Goal: Transaction & Acquisition: Purchase product/service

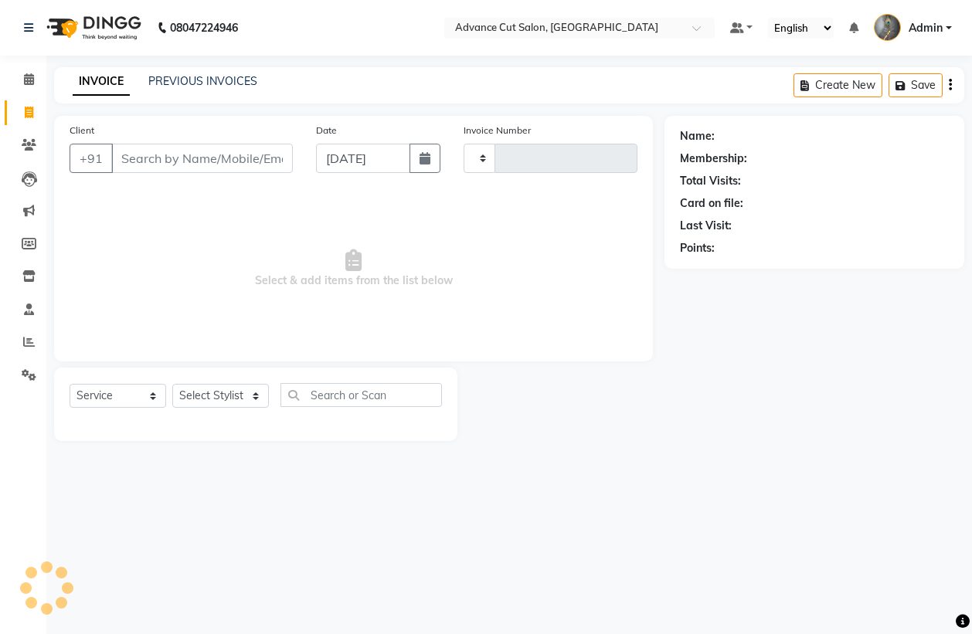
select select "service"
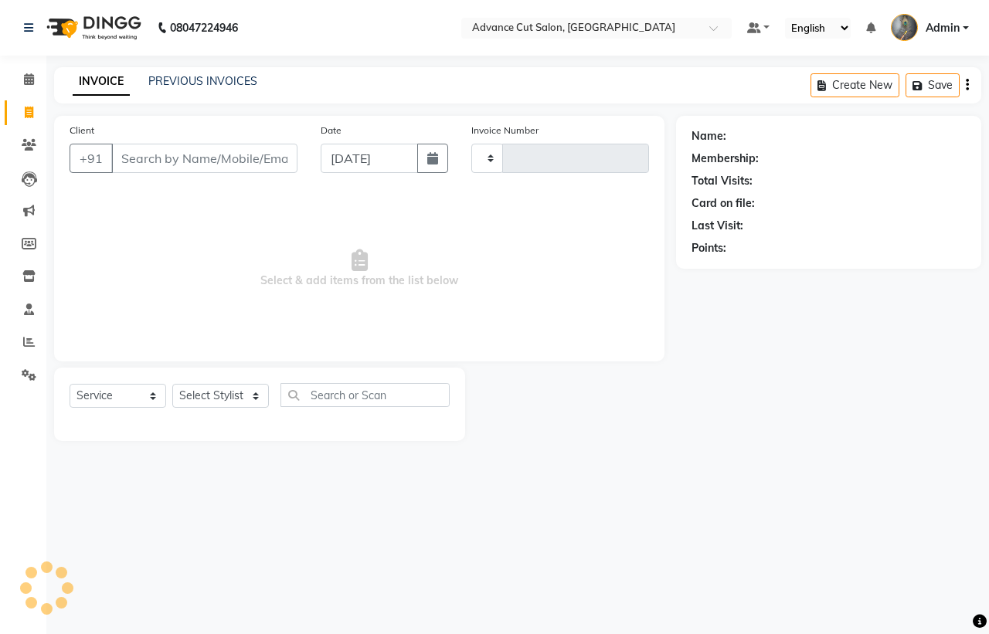
type input "3977"
select select "4939"
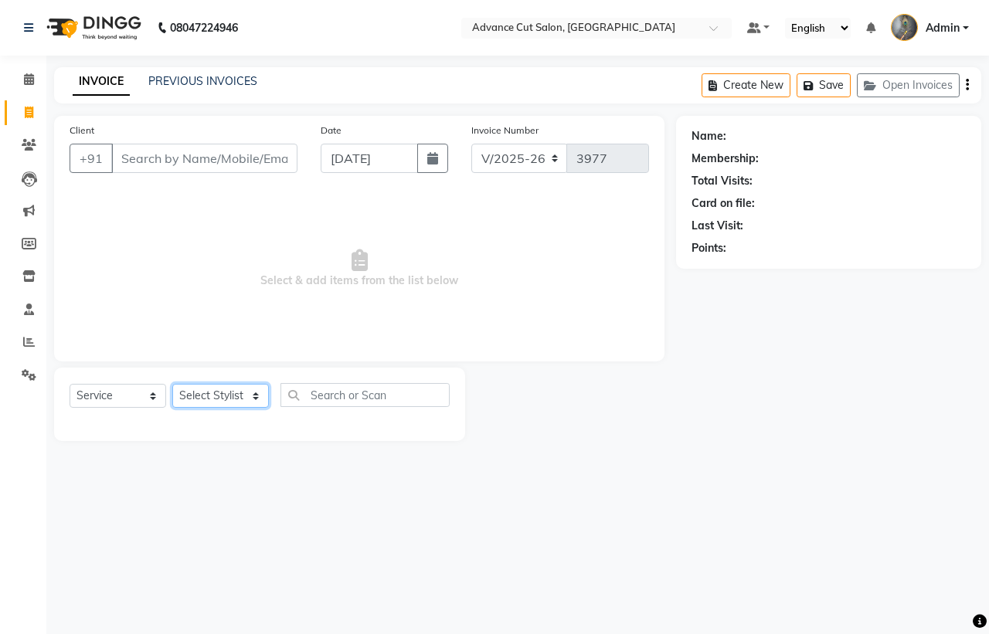
click at [202, 403] on select "Select Stylist Admin chahit COUNTOR [PERSON_NAME] mamta [PERSON_NAME] navi [PER…" at bounding box center [220, 396] width 97 height 24
select select "30651"
click at [172, 384] on select "Select Stylist Admin chahit COUNTOR [PERSON_NAME] mamta [PERSON_NAME] navi [PER…" at bounding box center [220, 396] width 97 height 24
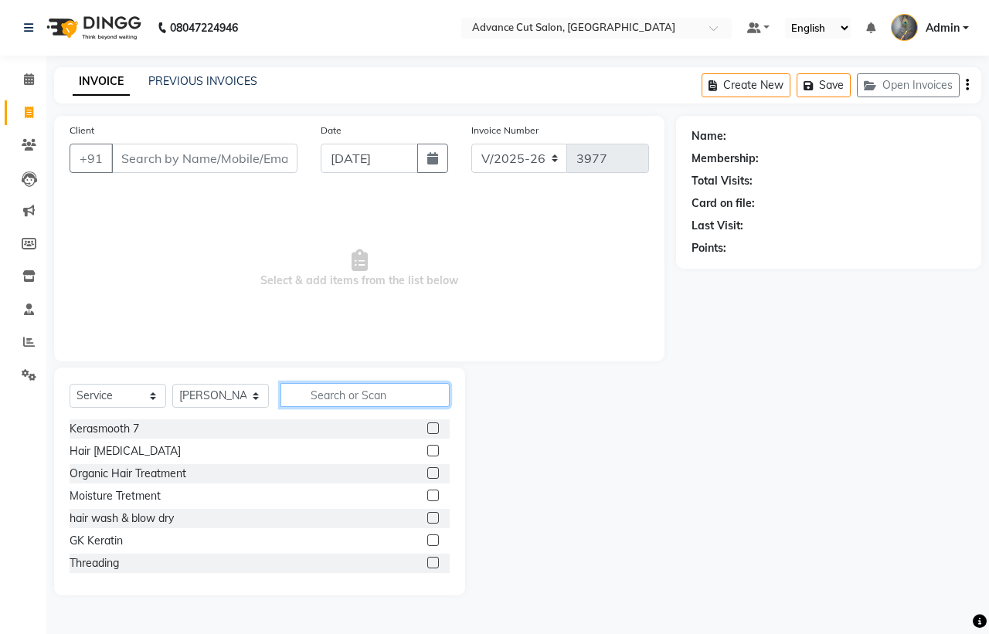
click at [362, 389] on input "text" at bounding box center [364, 395] width 169 height 24
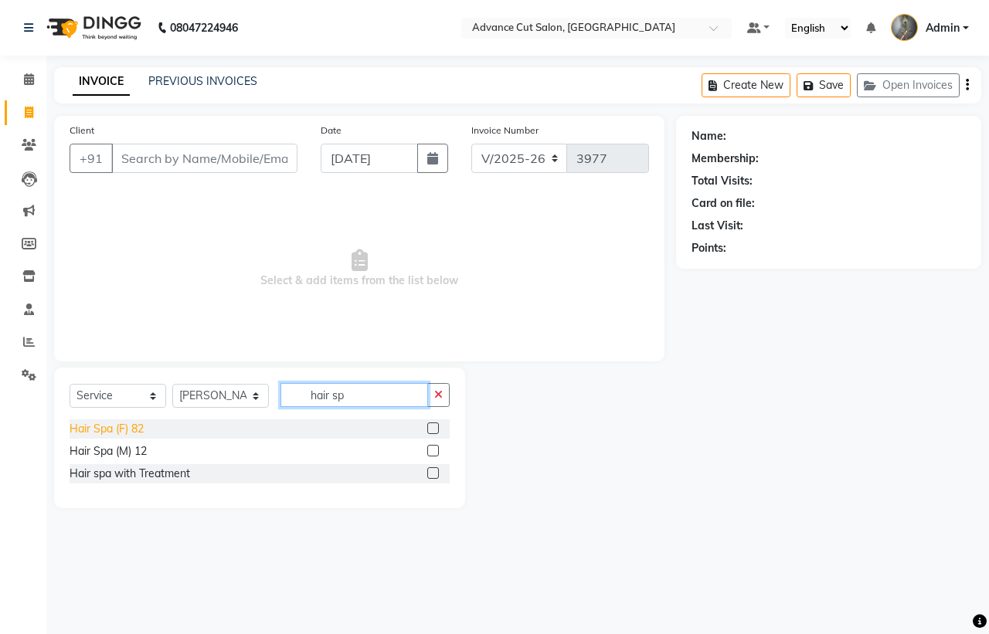
type input "hair sp"
click at [93, 426] on div "Hair Spa (F) 82" at bounding box center [107, 429] width 74 height 16
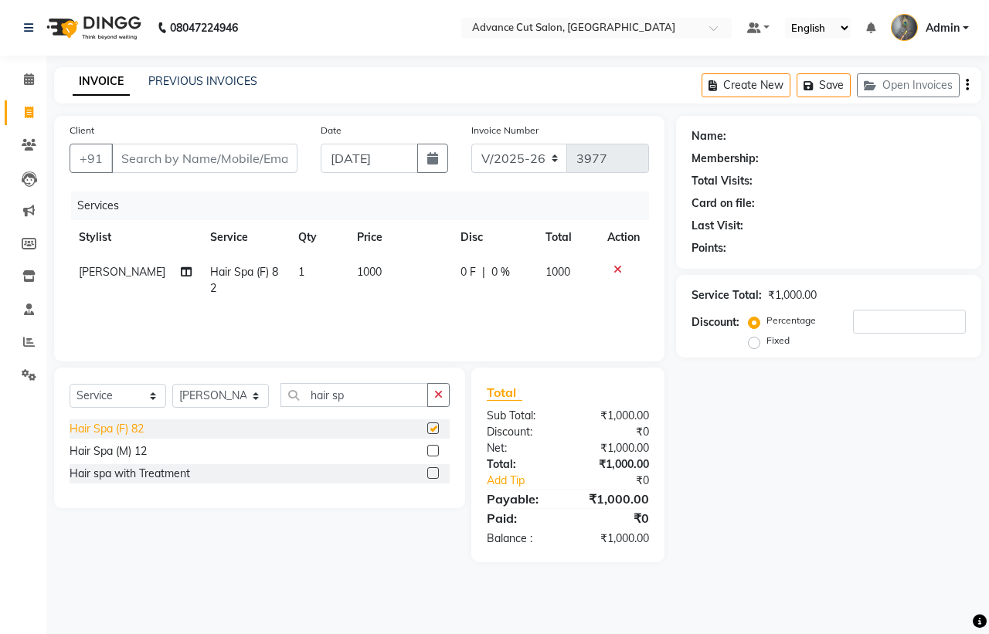
checkbox input "false"
click at [368, 387] on input "hair sp" at bounding box center [354, 395] width 148 height 24
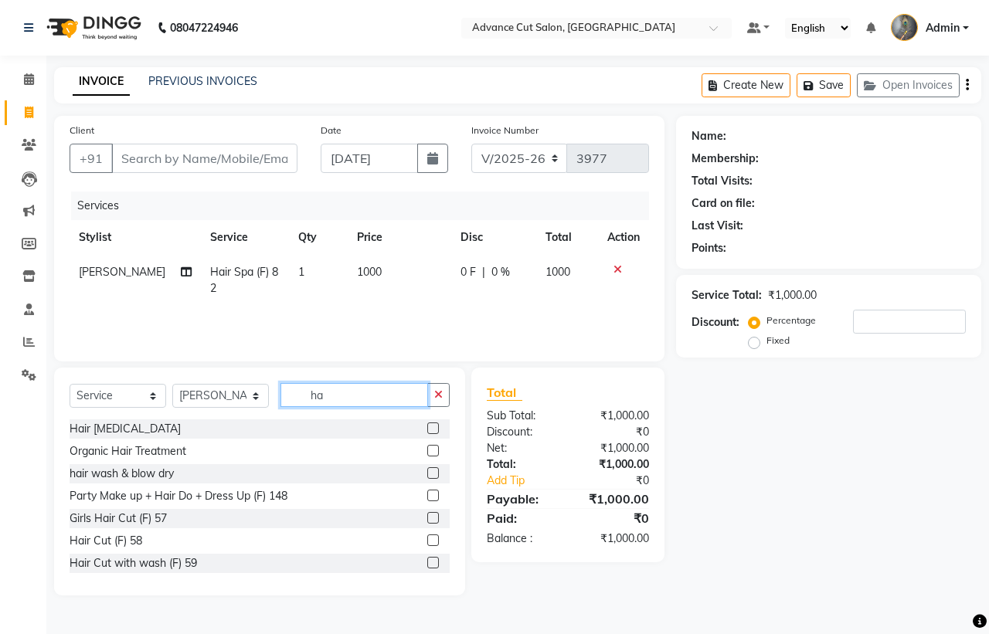
type input "h"
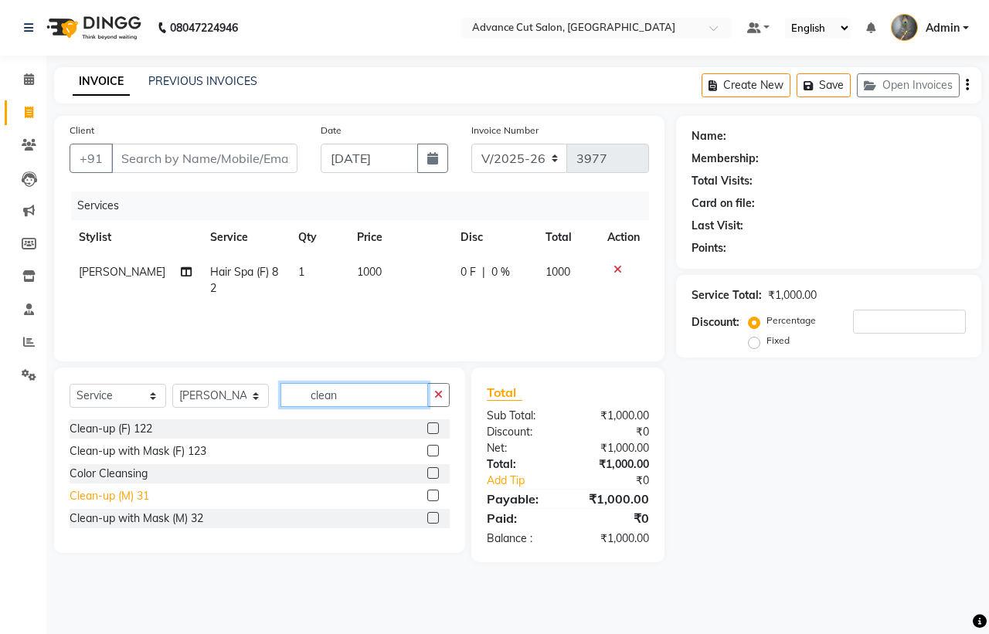
type input "clean"
click at [106, 492] on div "Clean-up (M) 31" at bounding box center [110, 496] width 80 height 16
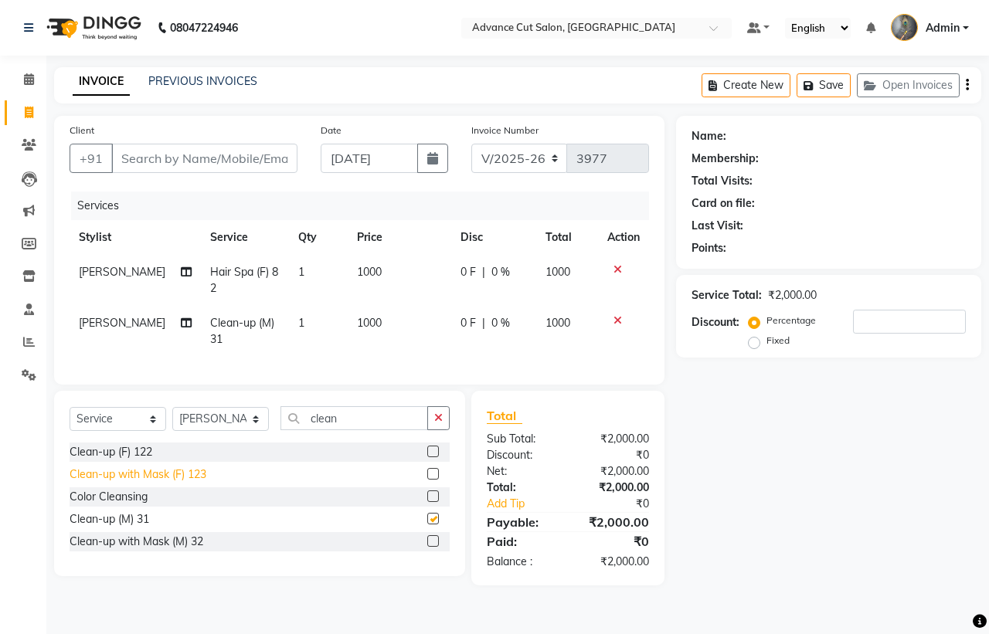
checkbox input "false"
click at [361, 423] on input "clean" at bounding box center [354, 418] width 148 height 24
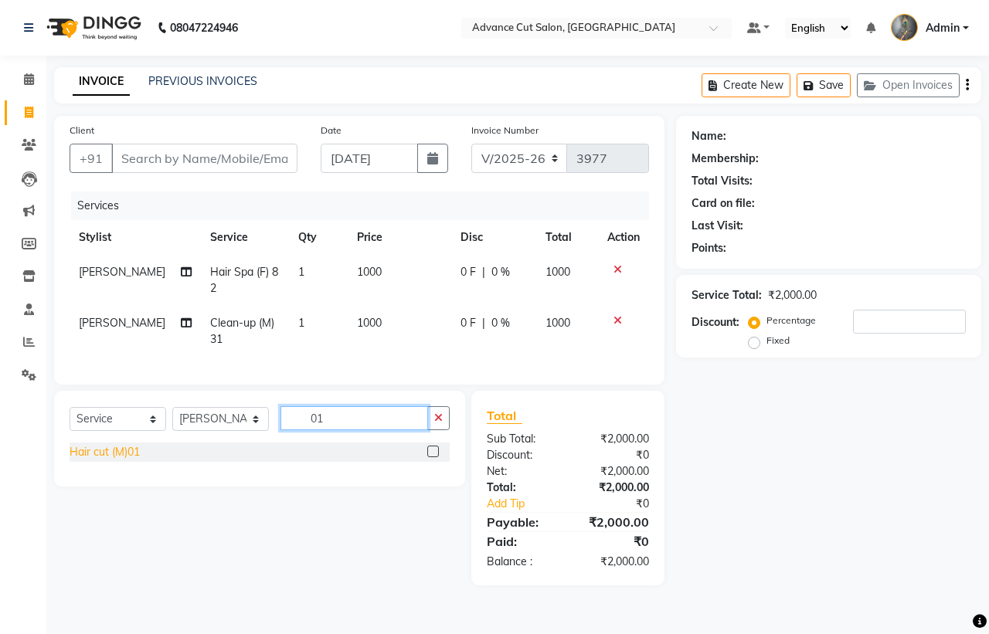
type input "01"
click at [122, 461] on div "Hair cut (M)01" at bounding box center [105, 452] width 70 height 16
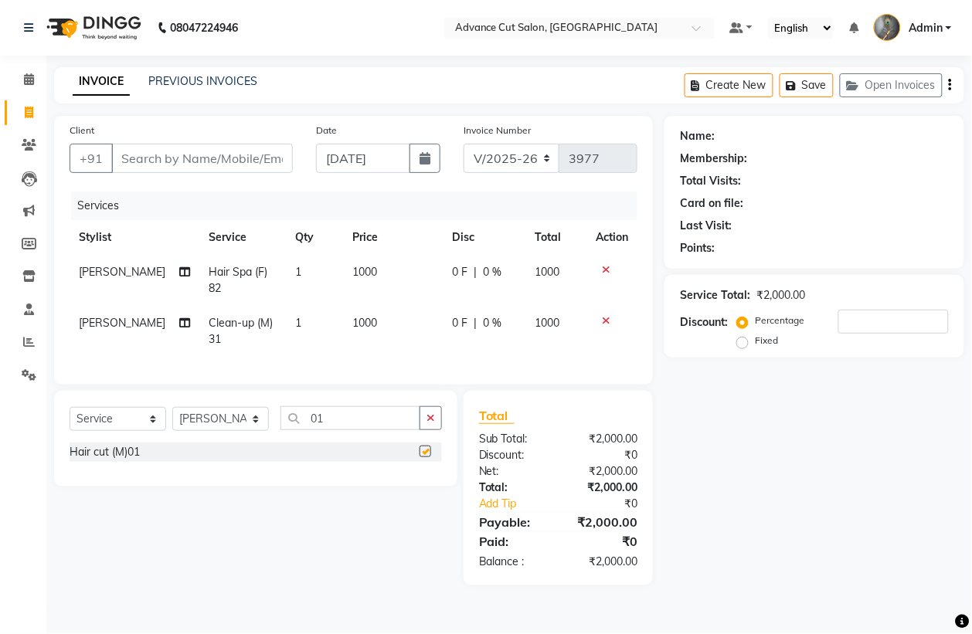
checkbox input "false"
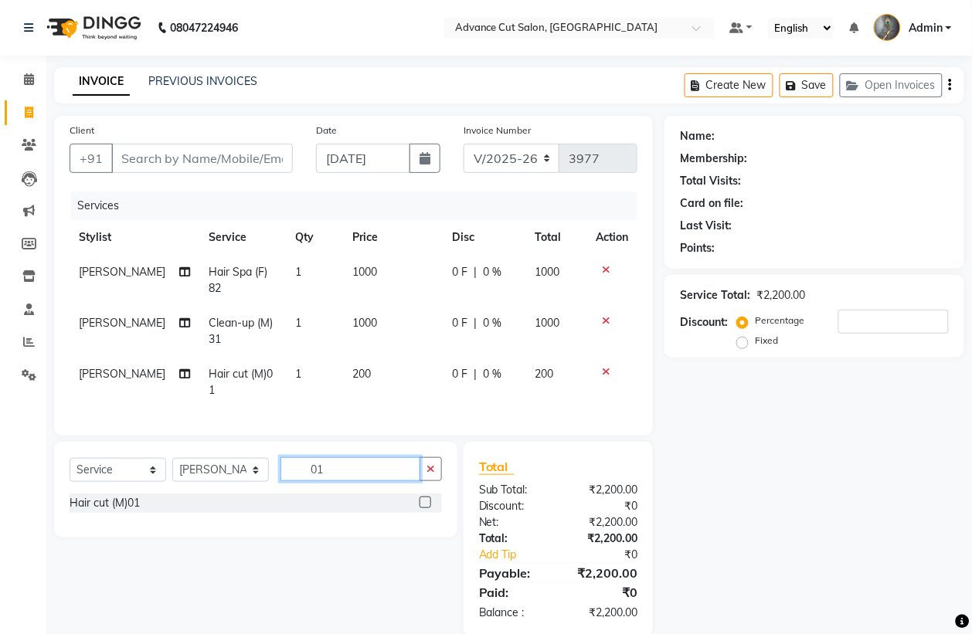
click at [341, 479] on input "01" at bounding box center [350, 469] width 140 height 24
type input "66"
click at [126, 534] on div "[PERSON_NAME] Styling (M) 66" at bounding box center [148, 526] width 157 height 16
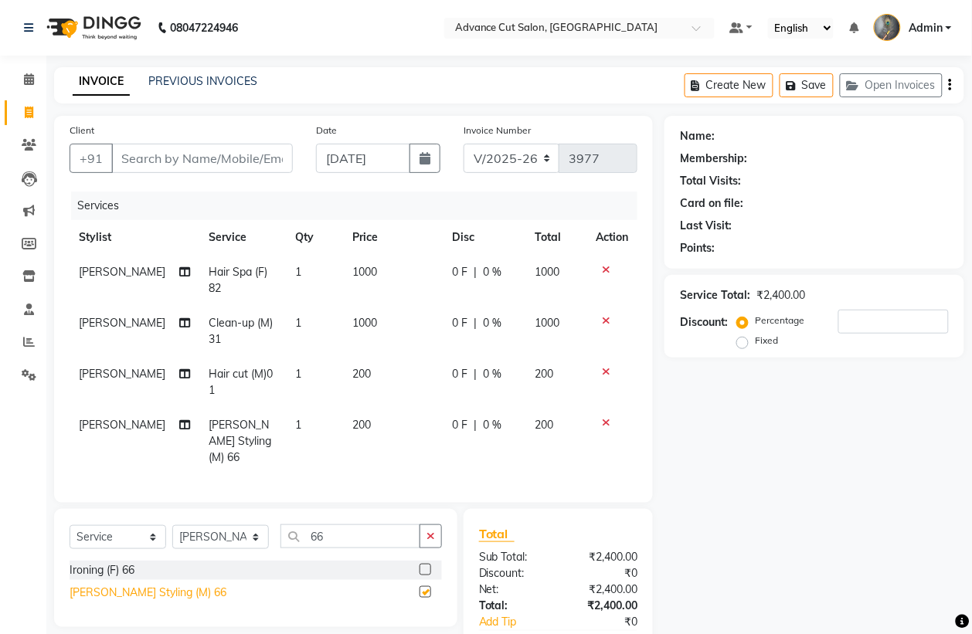
checkbox input "false"
drag, startPoint x: 126, startPoint y: 546, endPoint x: 211, endPoint y: 534, distance: 85.8
click at [211, 534] on select "Select Stylist Admin chahit COUNTOR [PERSON_NAME] mamta [PERSON_NAME] navi [PER…" at bounding box center [220, 537] width 97 height 24
select select "74352"
click at [172, 525] on select "Select Stylist Admin chahit COUNTOR [PERSON_NAME] mamta [PERSON_NAME] navi [PER…" at bounding box center [220, 537] width 97 height 24
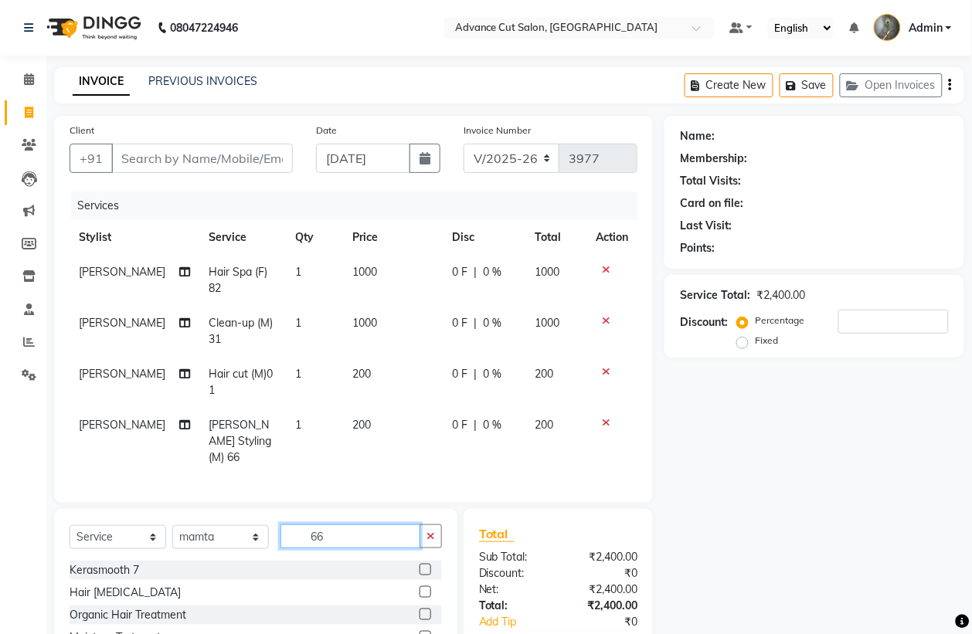
click at [318, 530] on input "66" at bounding box center [350, 537] width 140 height 24
click at [325, 534] on input "66" at bounding box center [350, 537] width 140 height 24
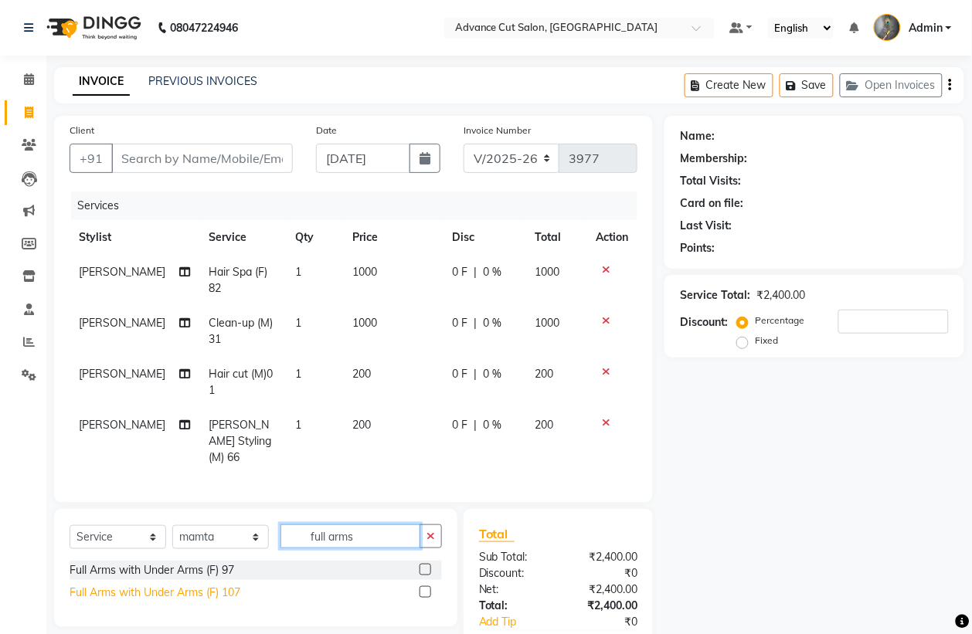
type input "full arms"
click at [201, 589] on div "Full Arms with Under Arms (F) 107" at bounding box center [155, 593] width 171 height 16
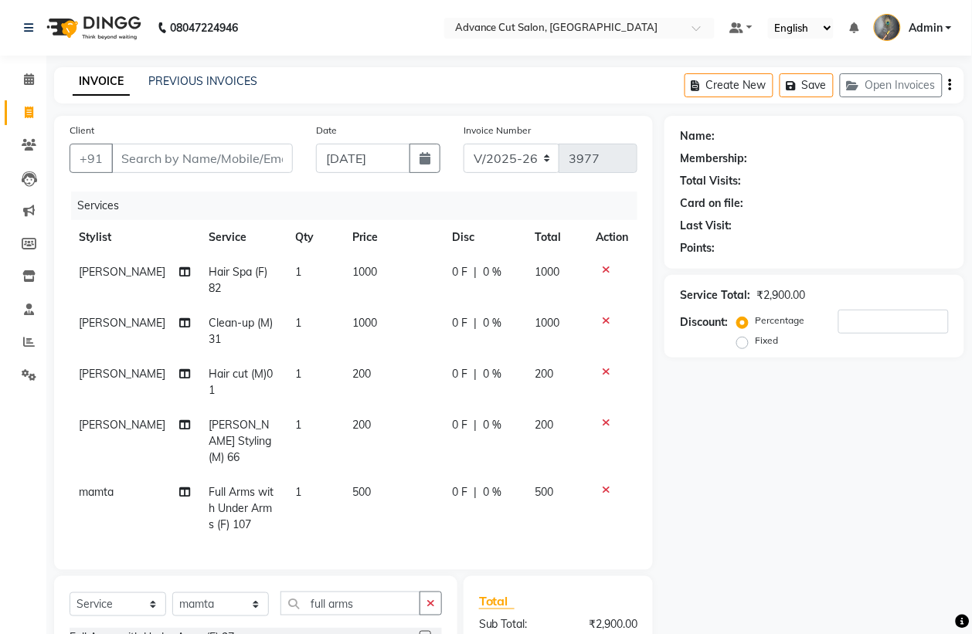
checkbox input "false"
click at [358, 607] on input "full arms" at bounding box center [350, 604] width 140 height 24
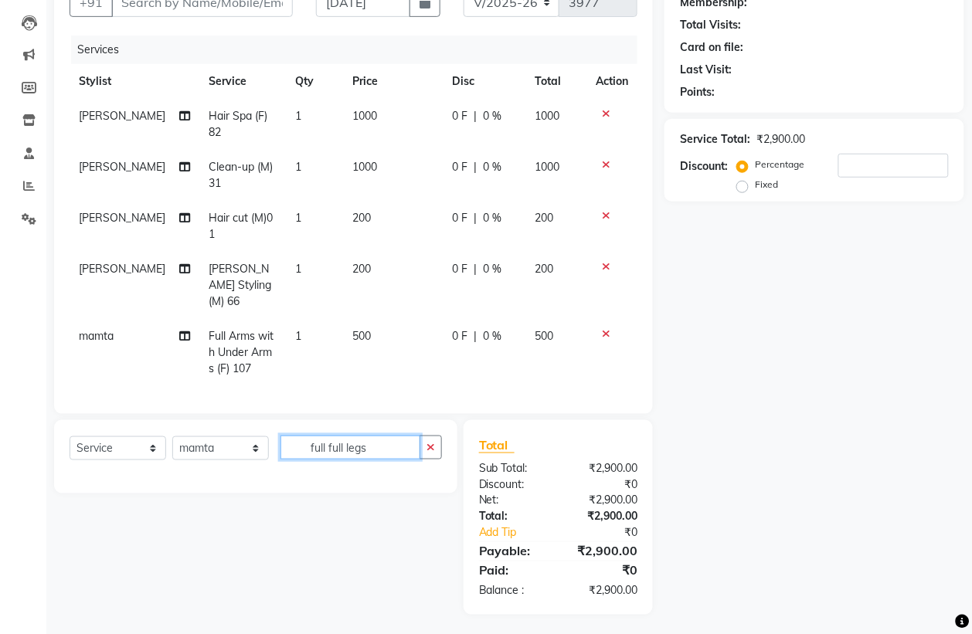
scroll to position [159, 0]
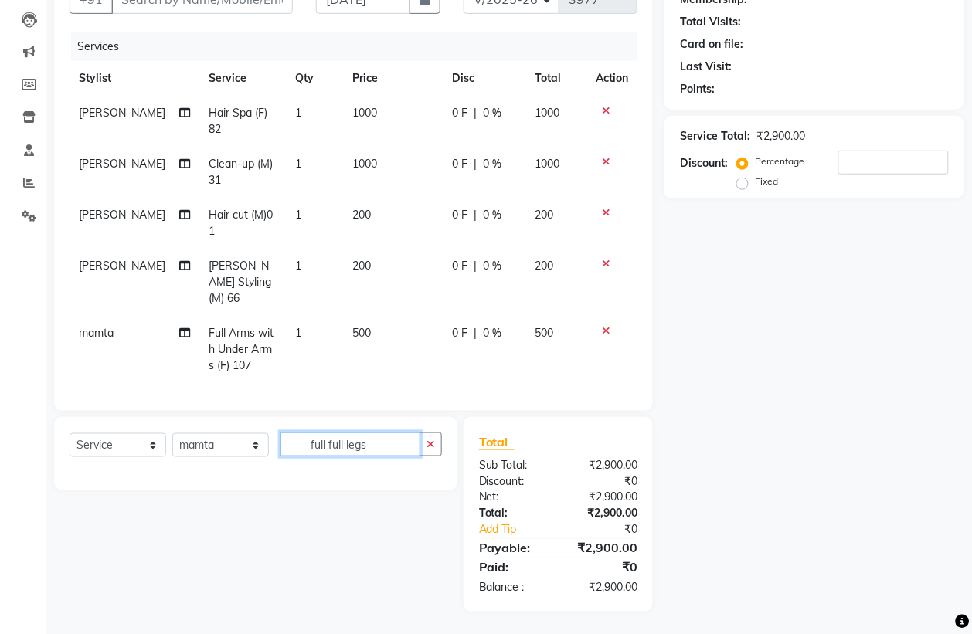
click at [327, 449] on input "full full legs" at bounding box center [350, 445] width 140 height 24
type input "full legs"
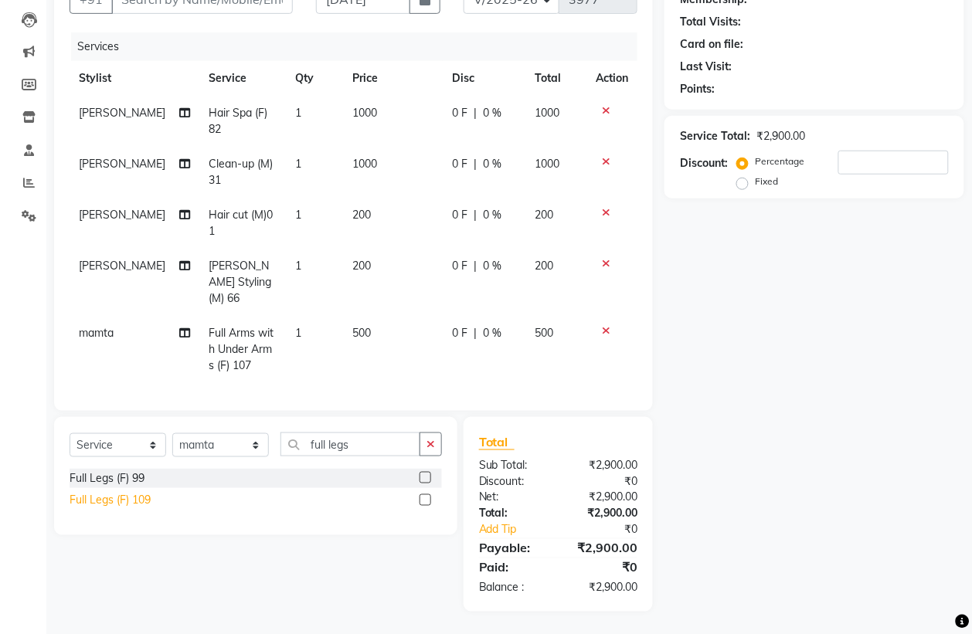
click at [128, 495] on div "Full Legs (F) 109" at bounding box center [110, 501] width 81 height 16
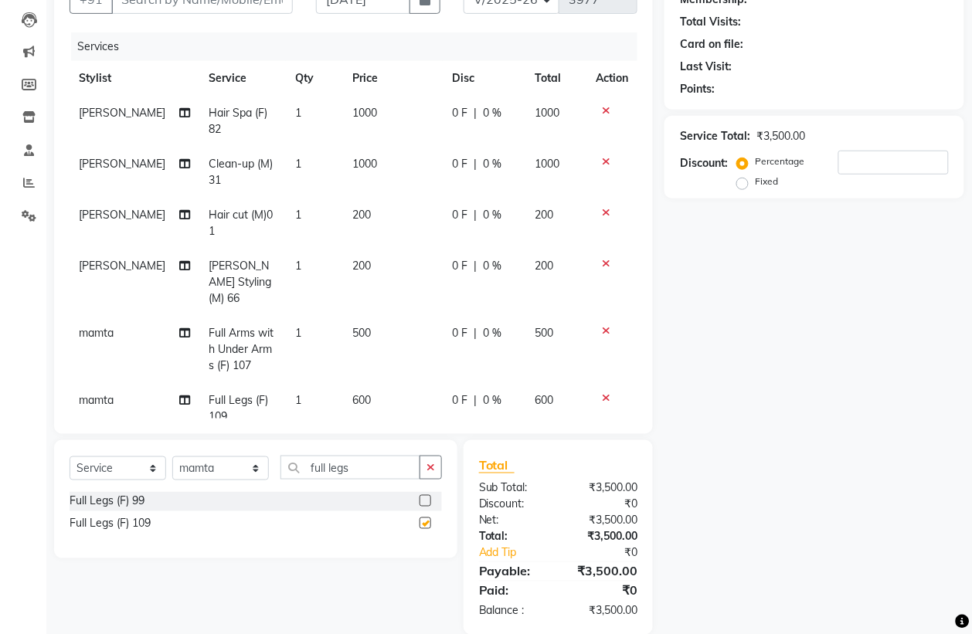
checkbox input "false"
click at [355, 473] on input "full legs" at bounding box center [350, 468] width 140 height 24
type input "raga"
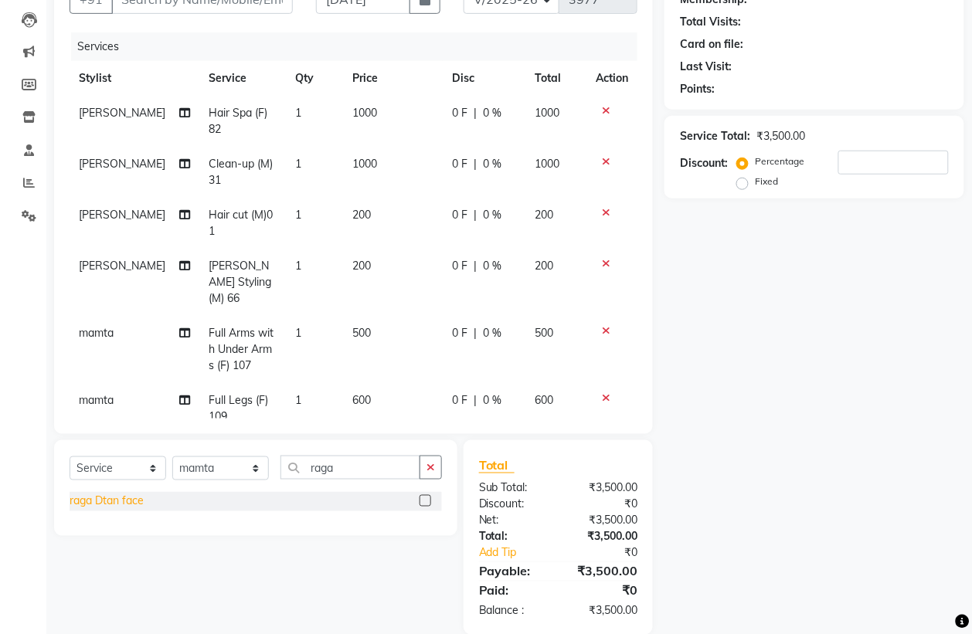
click at [122, 496] on div "raga Dtan face" at bounding box center [107, 502] width 74 height 16
checkbox input "false"
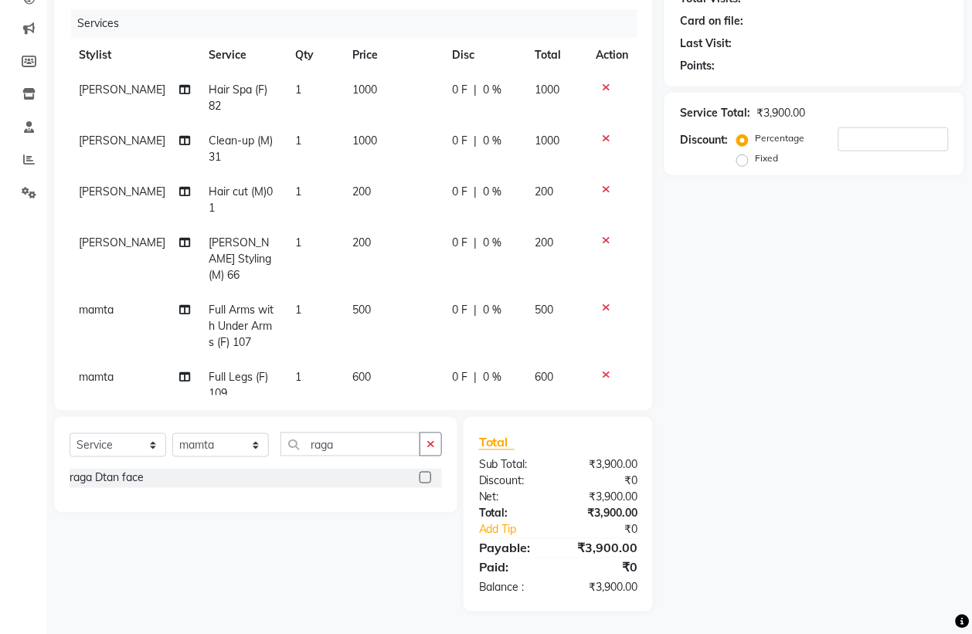
scroll to position [78, 0]
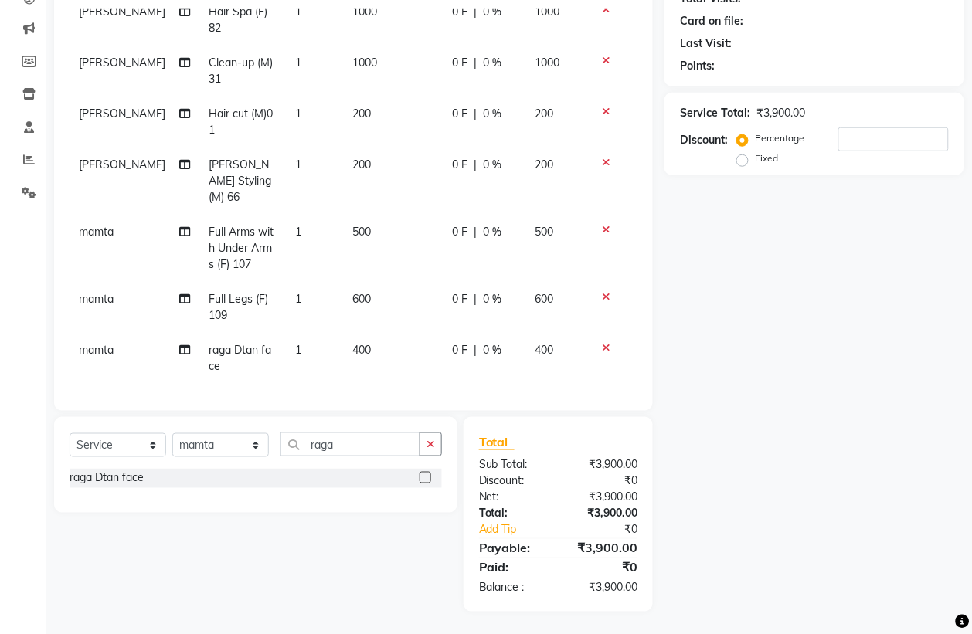
click at [352, 343] on span "400" at bounding box center [361, 350] width 19 height 14
select select "74352"
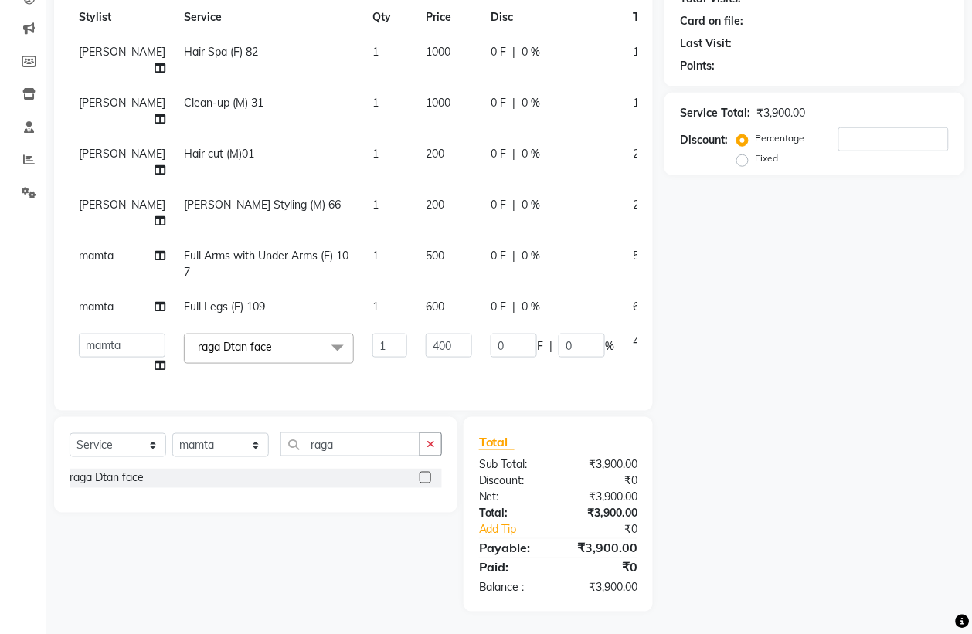
scroll to position [70, 0]
click at [426, 334] on input "400" at bounding box center [449, 346] width 46 height 24
type input "500"
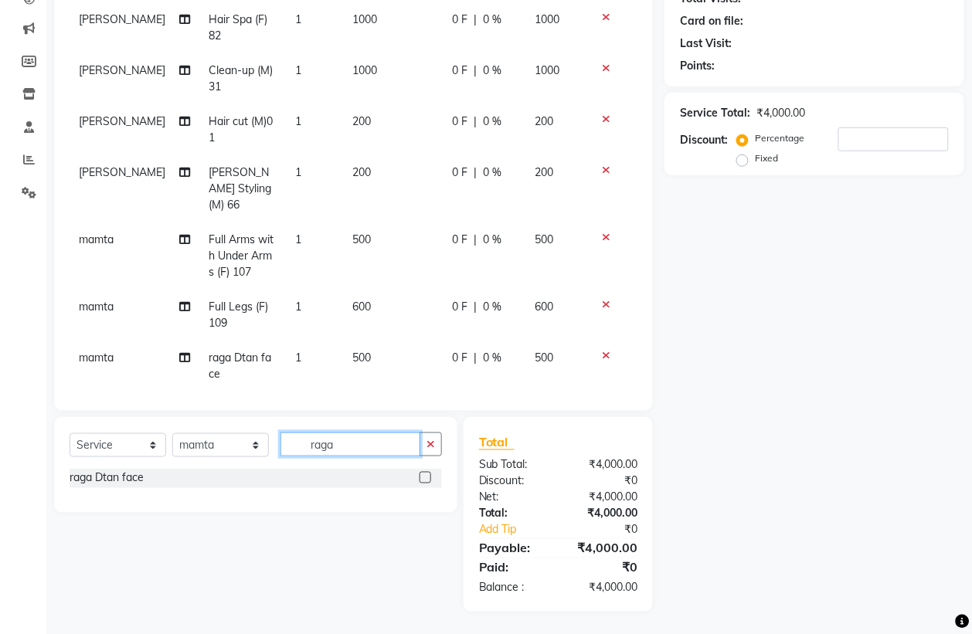
click at [337, 446] on input "raga" at bounding box center [350, 445] width 140 height 24
click at [345, 446] on input "raga" at bounding box center [350, 445] width 140 height 24
click at [345, 447] on input "raga" at bounding box center [350, 445] width 140 height 24
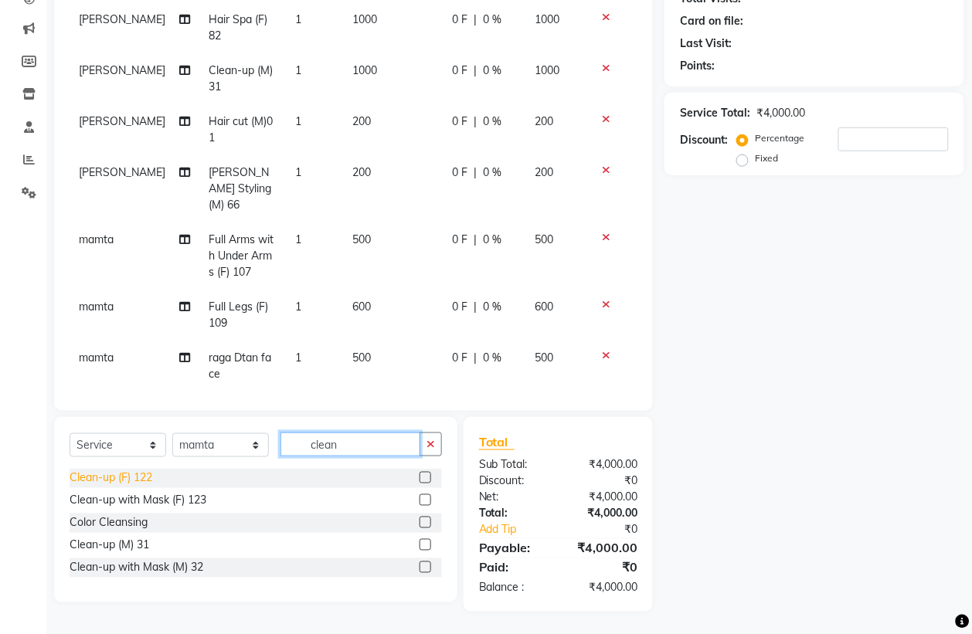
type input "clean"
click at [128, 479] on div "Clean-up (F) 122" at bounding box center [111, 479] width 83 height 16
checkbox input "false"
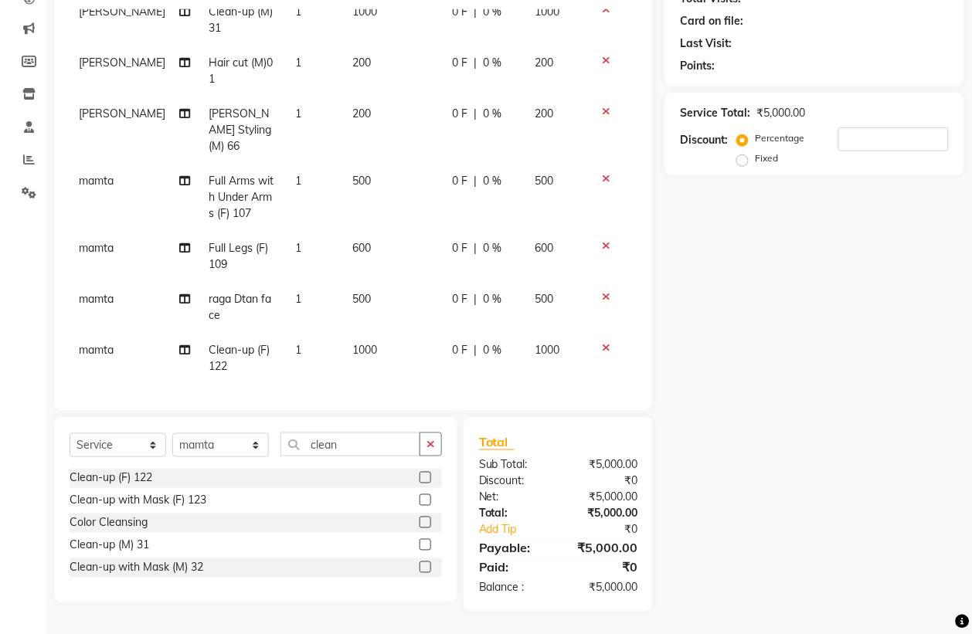
click at [352, 343] on span "1000" at bounding box center [364, 350] width 25 height 14
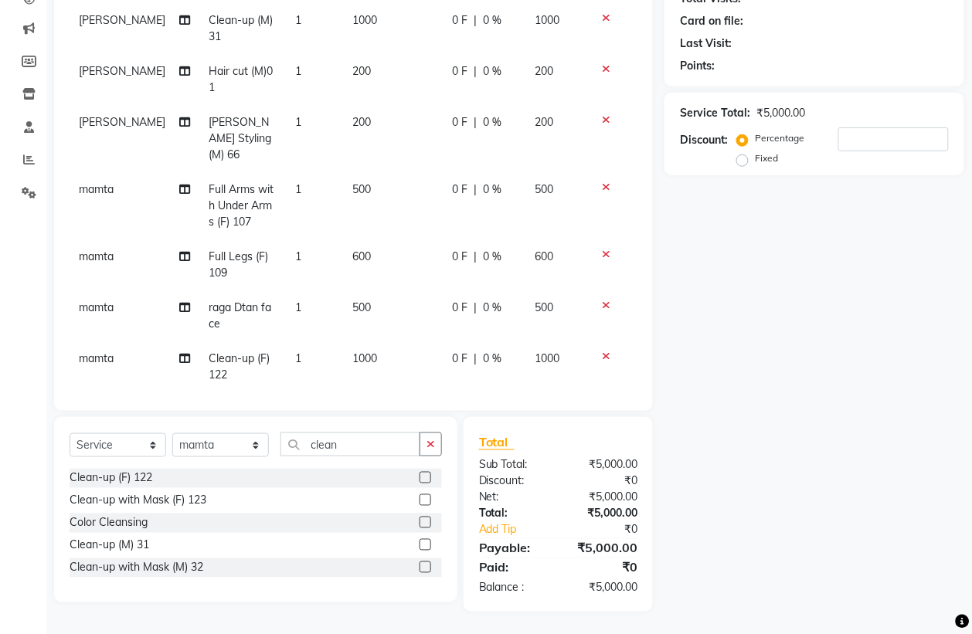
select select "74352"
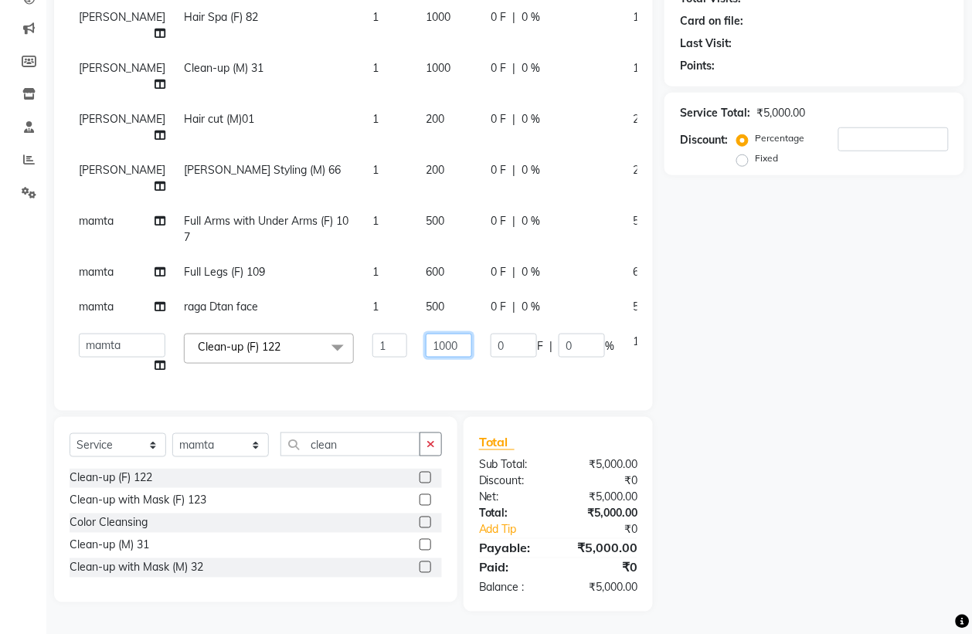
click at [426, 334] on input "1000" at bounding box center [449, 346] width 46 height 24
type input "1500"
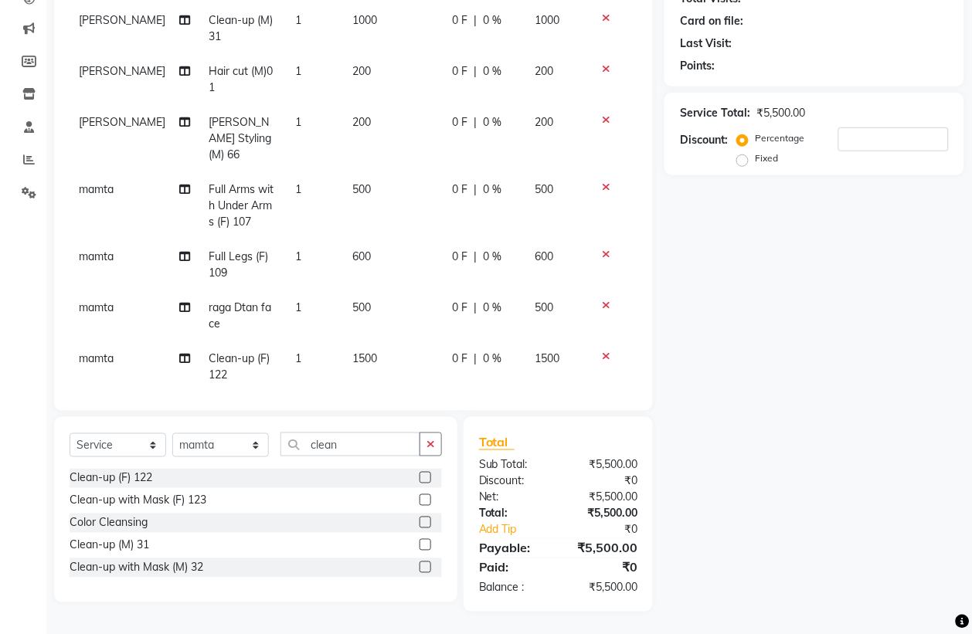
drag, startPoint x: 426, startPoint y: 443, endPoint x: 391, endPoint y: 443, distance: 34.8
click at [425, 443] on button "button" at bounding box center [431, 445] width 22 height 24
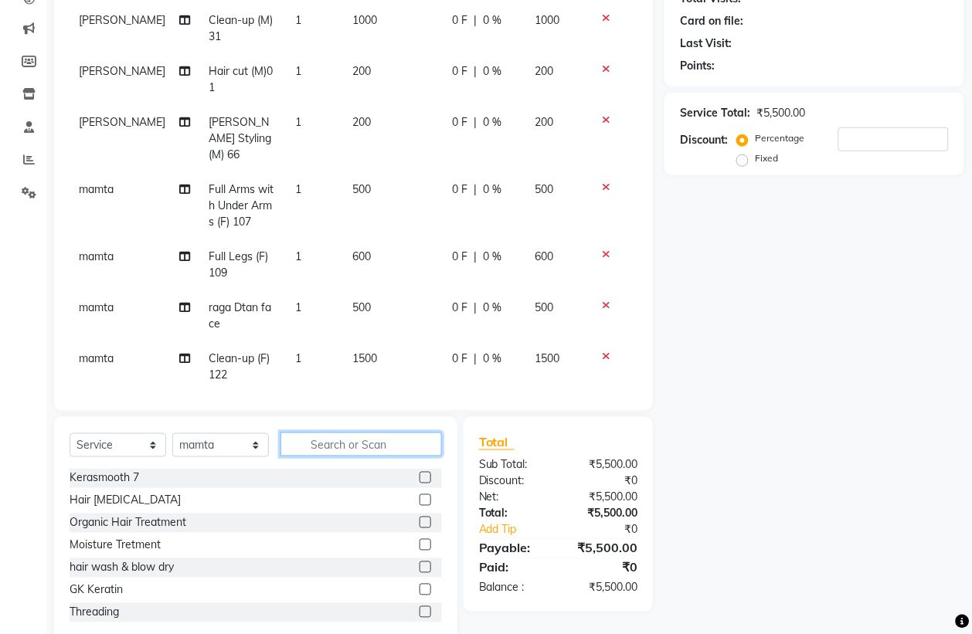
click at [391, 443] on input "text" at bounding box center [360, 445] width 161 height 24
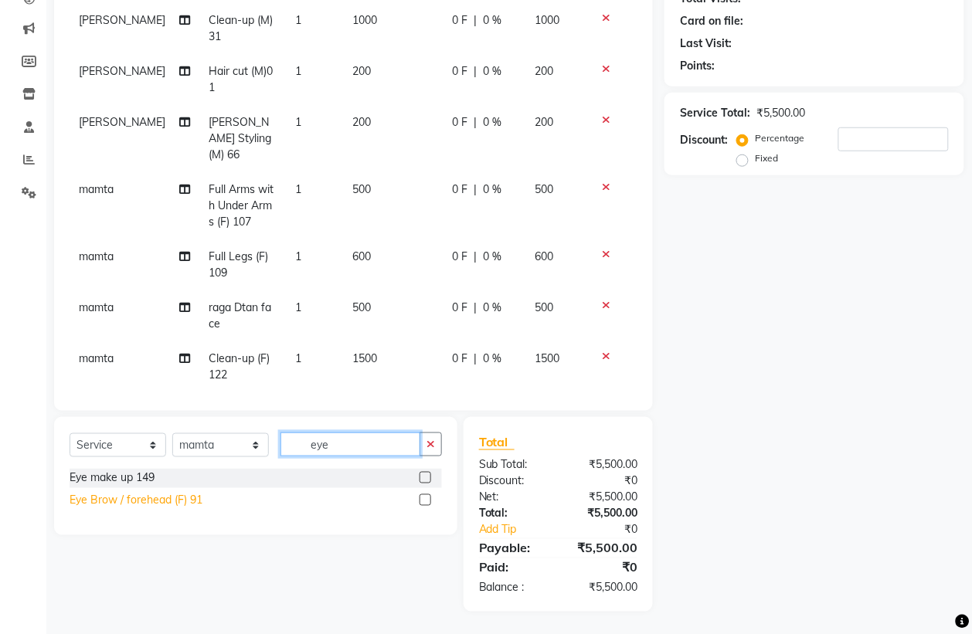
type input "eye"
click at [89, 505] on div "Eye Brow / forehead (F) 91" at bounding box center [136, 501] width 133 height 16
checkbox input "false"
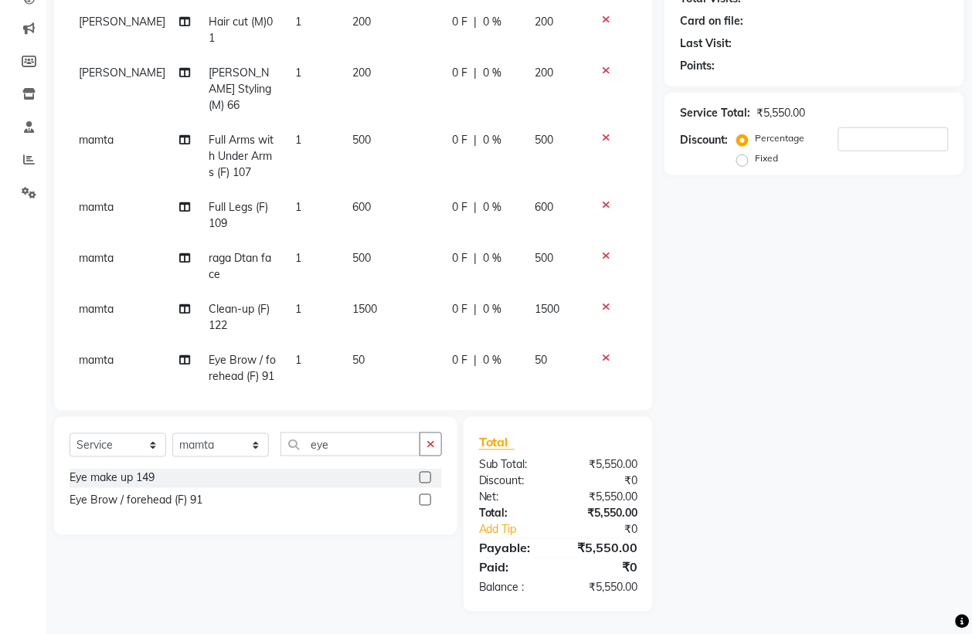
scroll to position [197, 0]
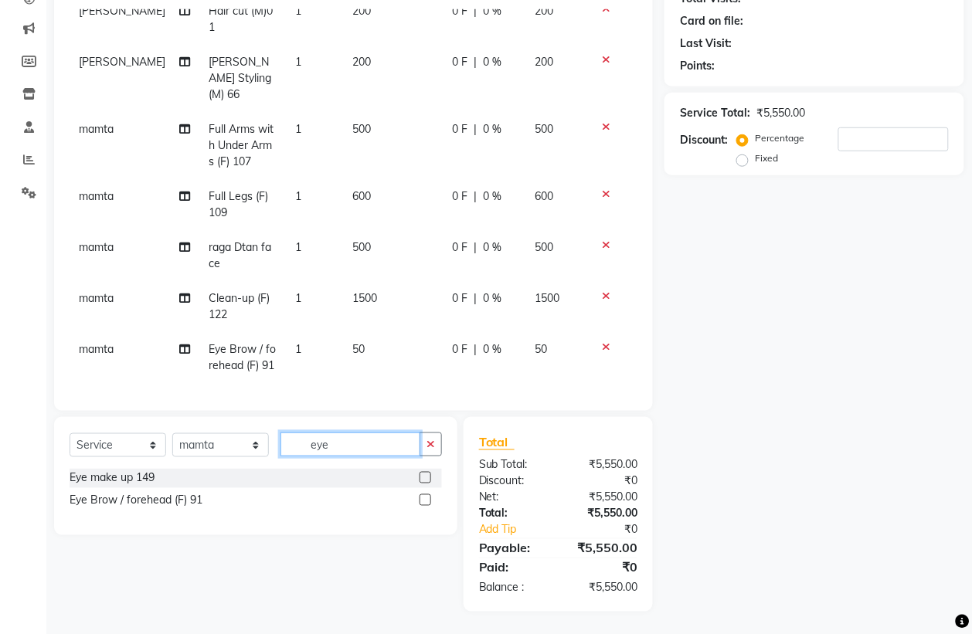
click at [360, 433] on input "eye" at bounding box center [350, 445] width 140 height 24
drag, startPoint x: 360, startPoint y: 433, endPoint x: 352, endPoint y: 437, distance: 9.0
click at [355, 435] on input "eye" at bounding box center [350, 445] width 140 height 24
type input "upp"
click at [162, 476] on div "Chin / Upper Lip (F) 92" at bounding box center [125, 479] width 110 height 16
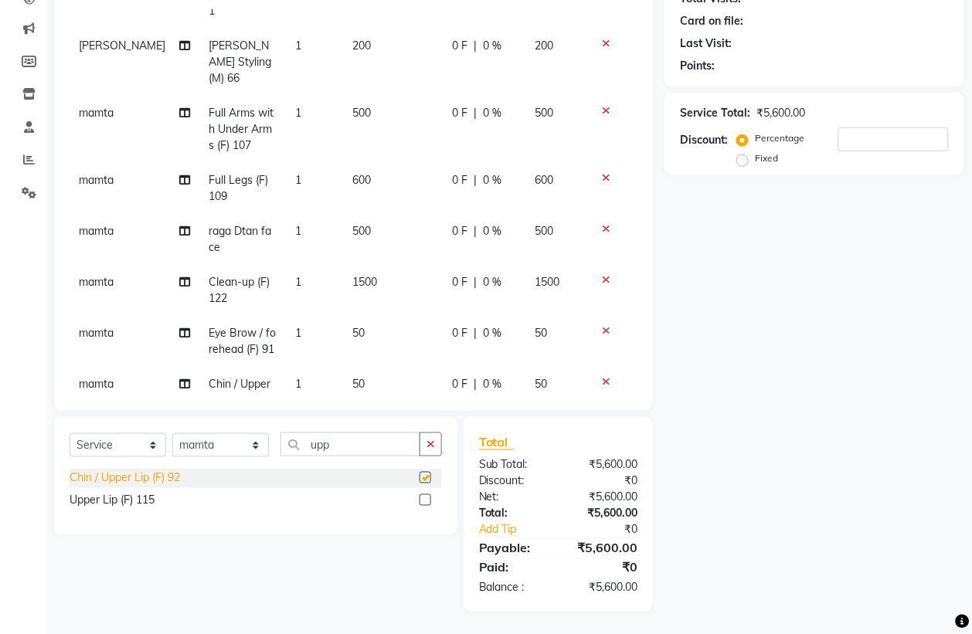
checkbox input "false"
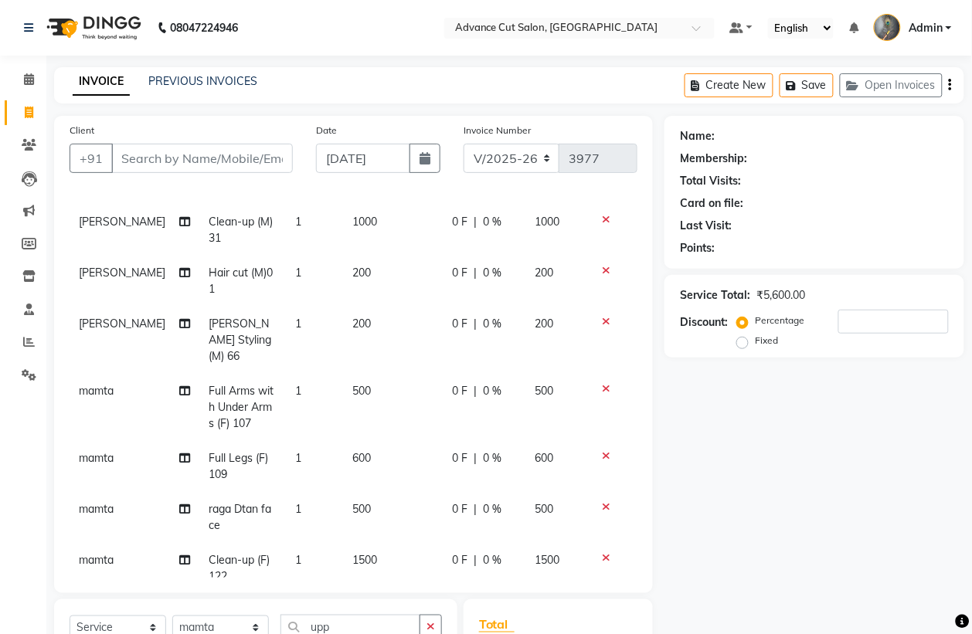
scroll to position [100, 0]
click at [155, 159] on input "Client" at bounding box center [202, 158] width 182 height 29
type input "8"
type input "0"
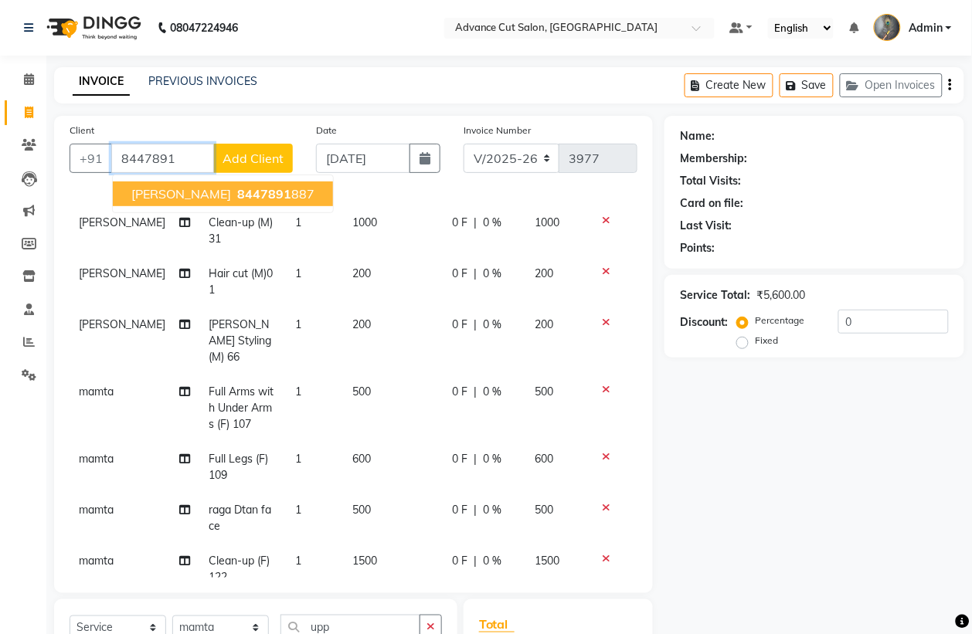
click at [237, 198] on span "8447891" at bounding box center [264, 193] width 54 height 15
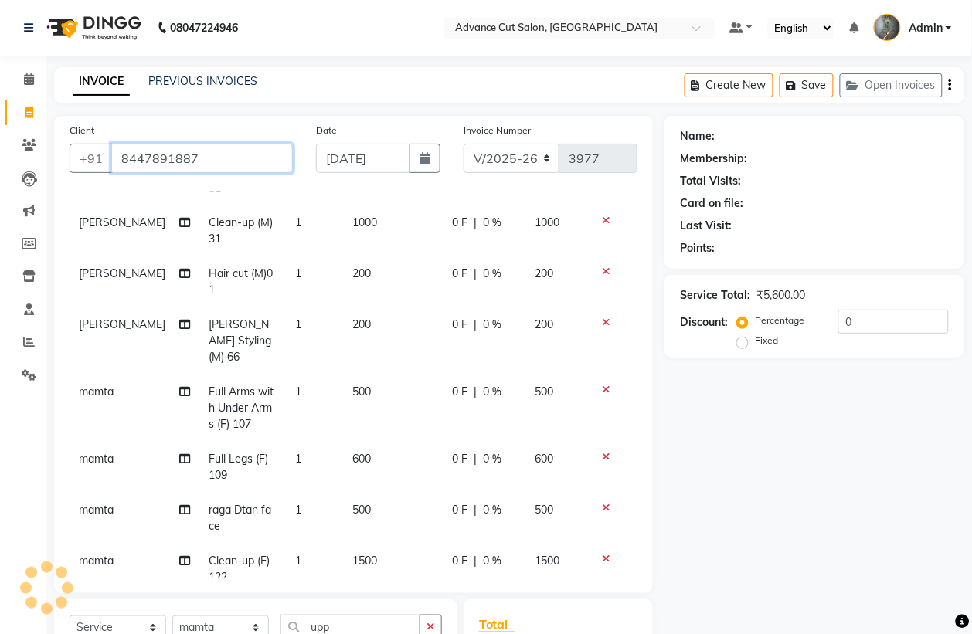
type input "8447891887"
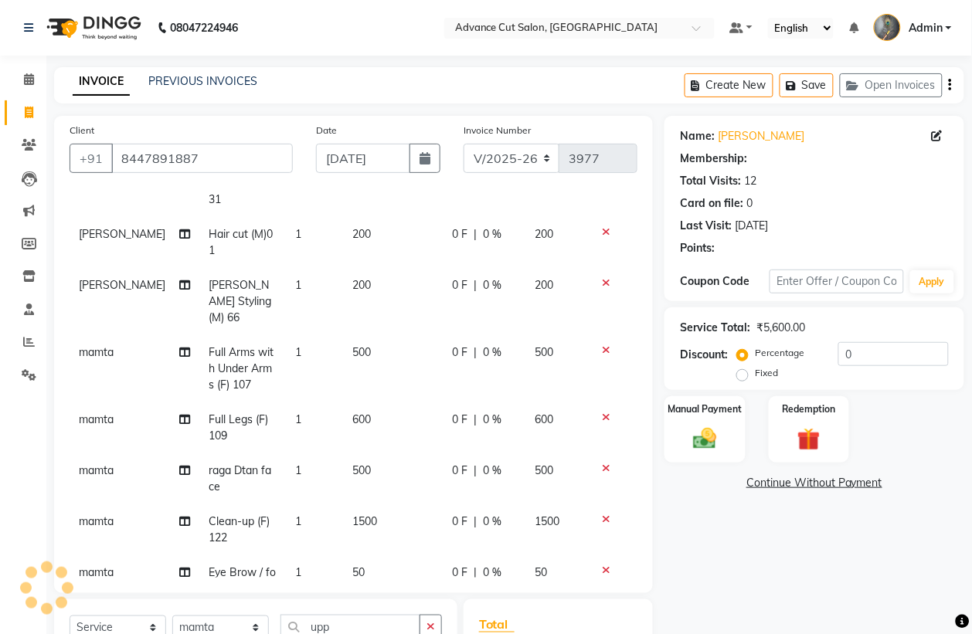
scroll to position [248, 0]
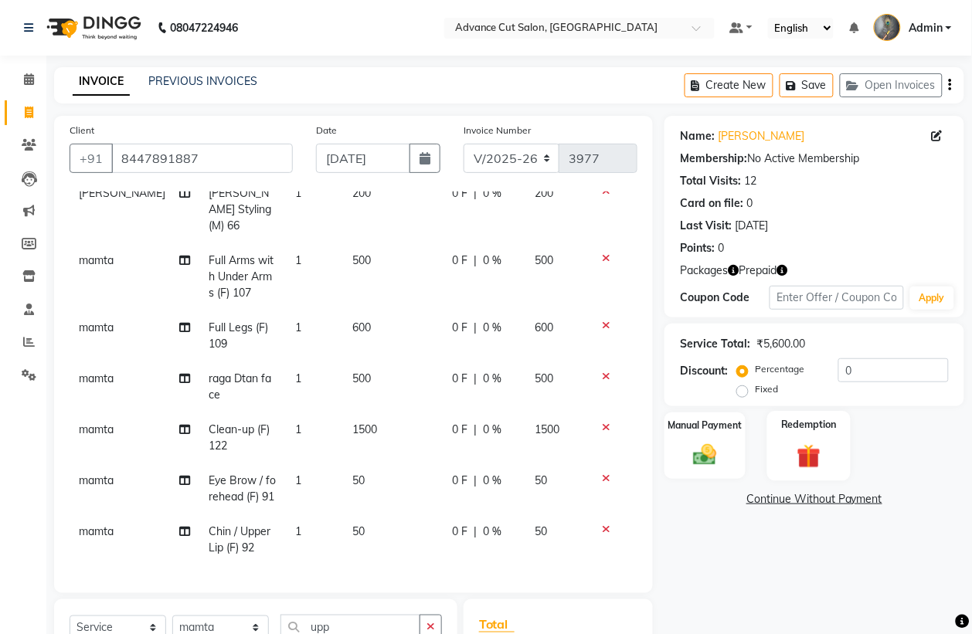
click at [828, 450] on div "Redemption" at bounding box center [809, 446] width 84 height 70
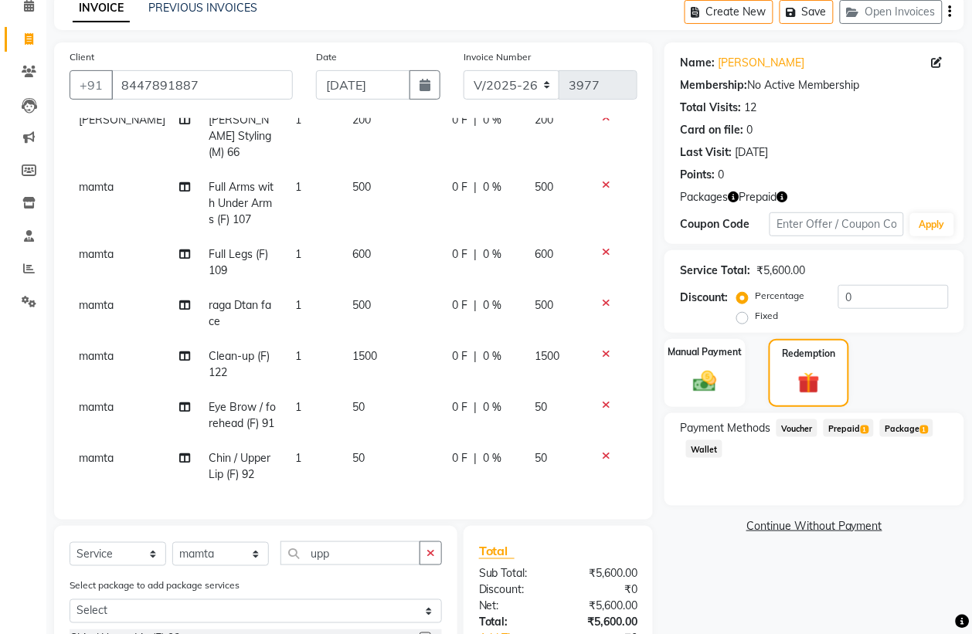
scroll to position [182, 0]
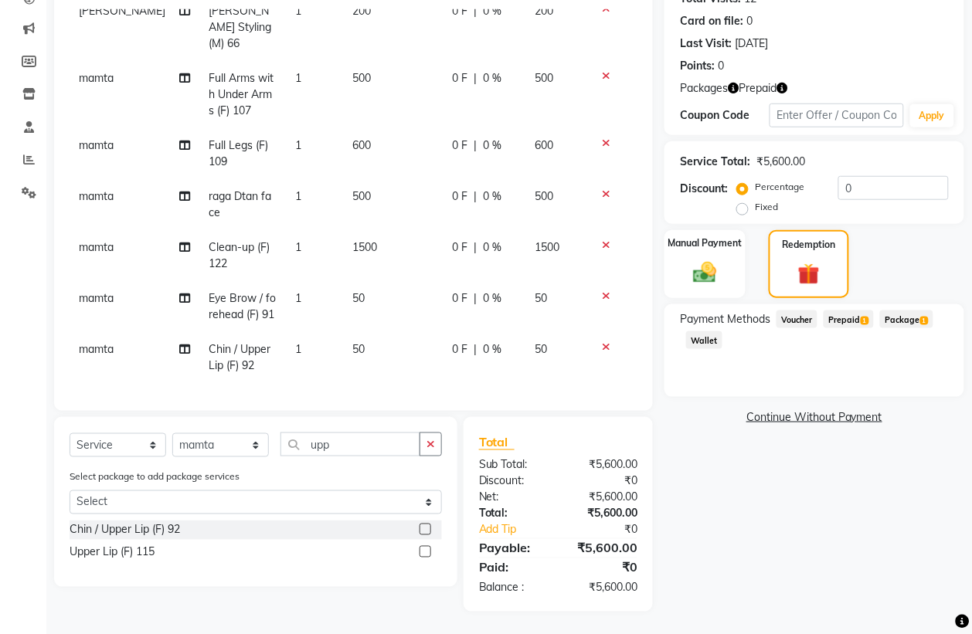
click at [841, 327] on span "Prepaid 1" at bounding box center [849, 320] width 50 height 18
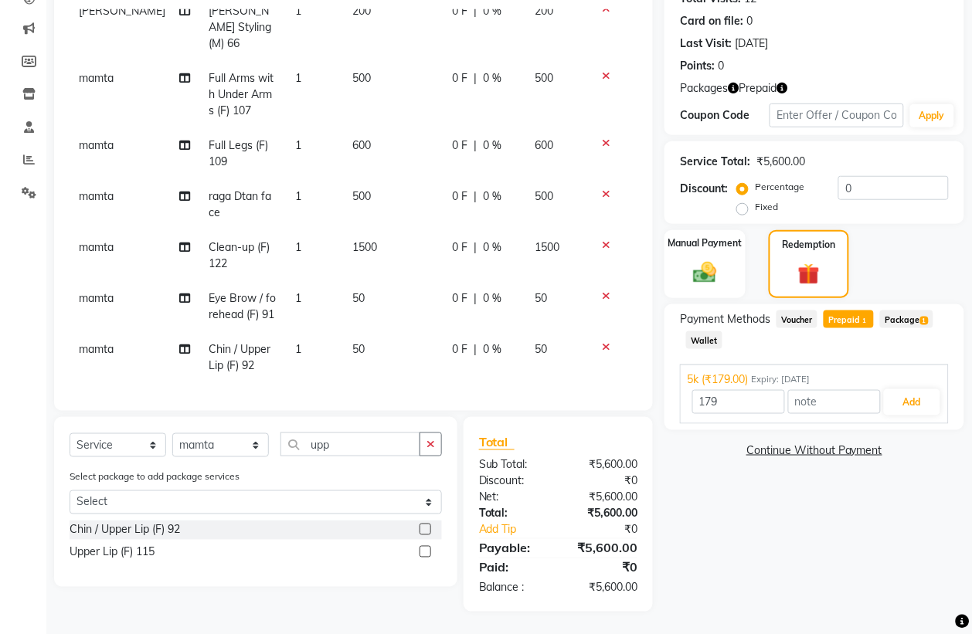
click at [917, 311] on span "Package 1" at bounding box center [906, 320] width 53 height 18
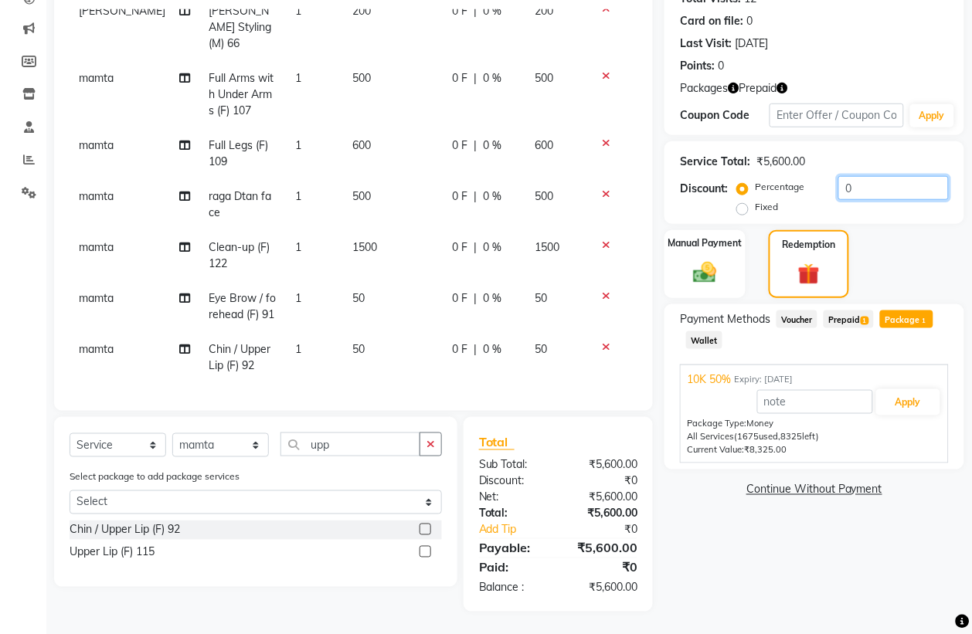
click at [842, 191] on input "0" at bounding box center [893, 188] width 110 height 24
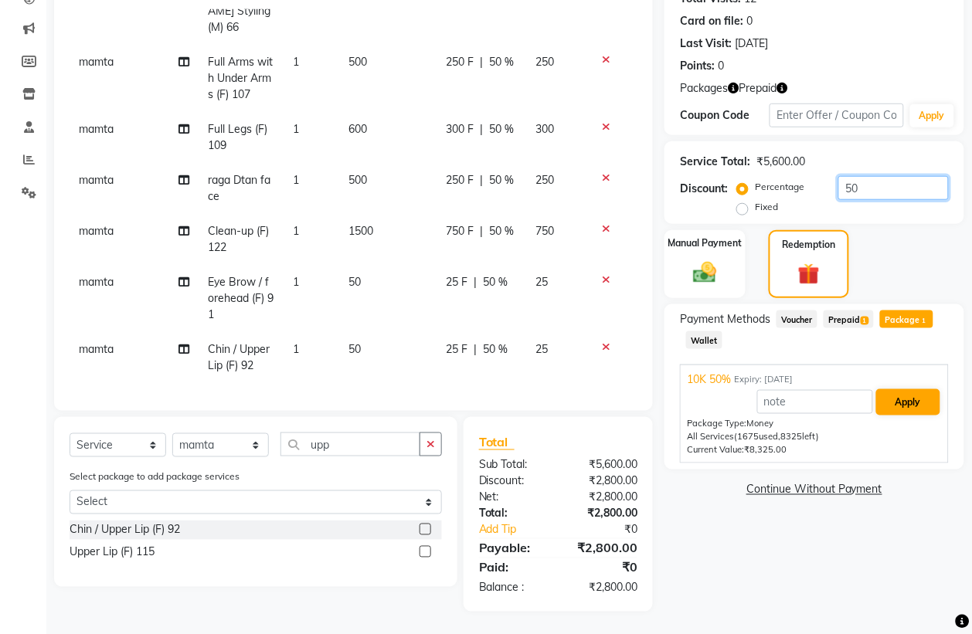
type input "50"
click at [913, 400] on button "Apply" at bounding box center [908, 402] width 64 height 26
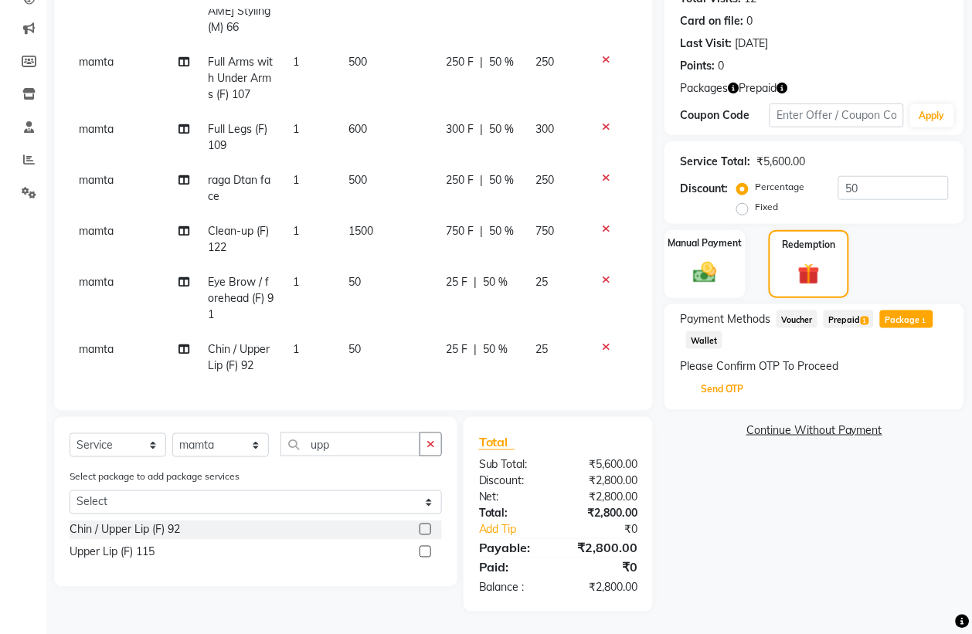
click at [736, 391] on button "Send OTP" at bounding box center [722, 389] width 81 height 26
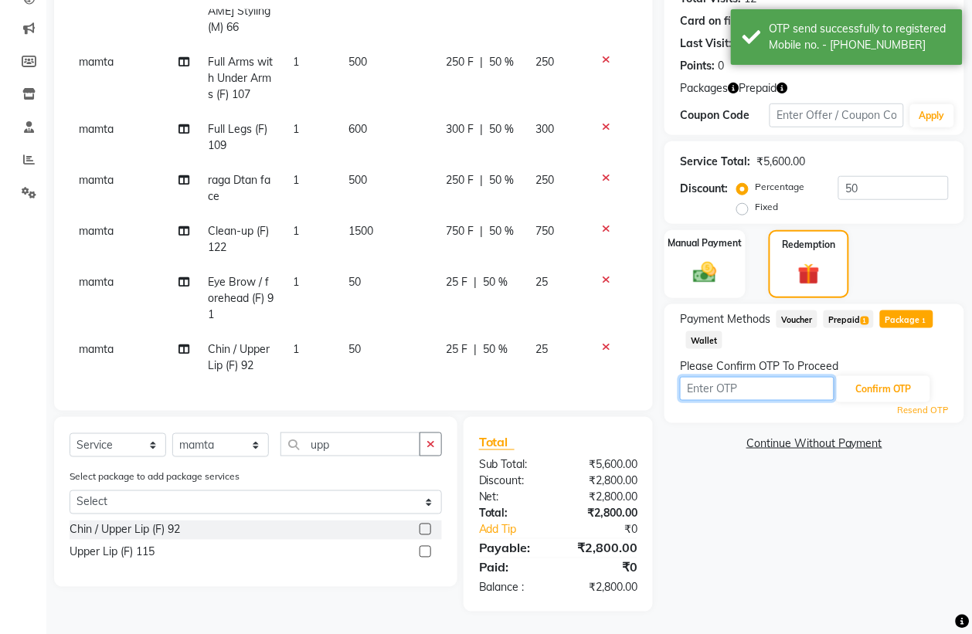
click at [735, 390] on input "text" at bounding box center [757, 389] width 155 height 24
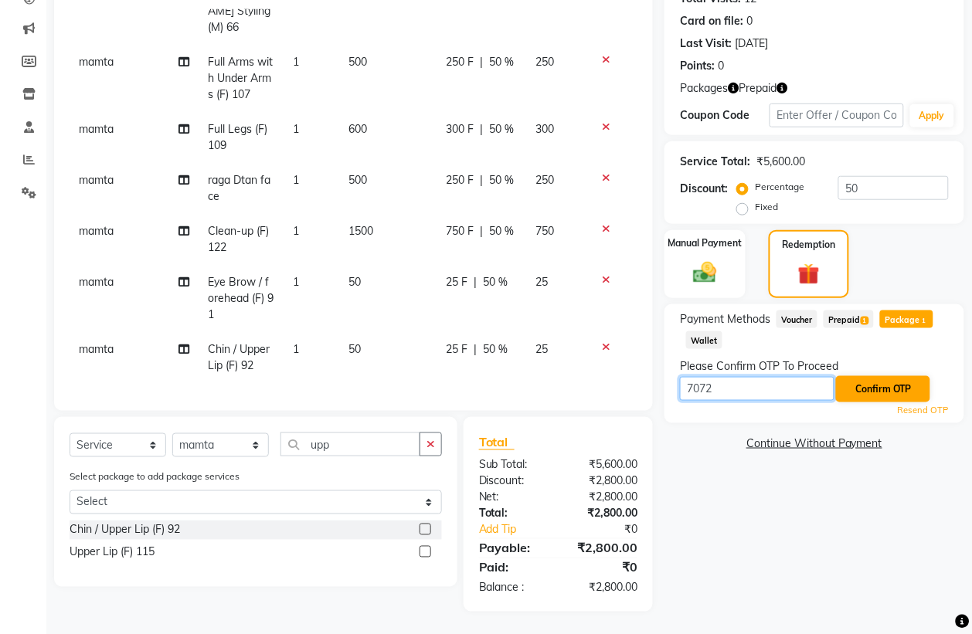
type input "7072"
click at [855, 399] on button "Confirm OTP" at bounding box center [883, 389] width 94 height 26
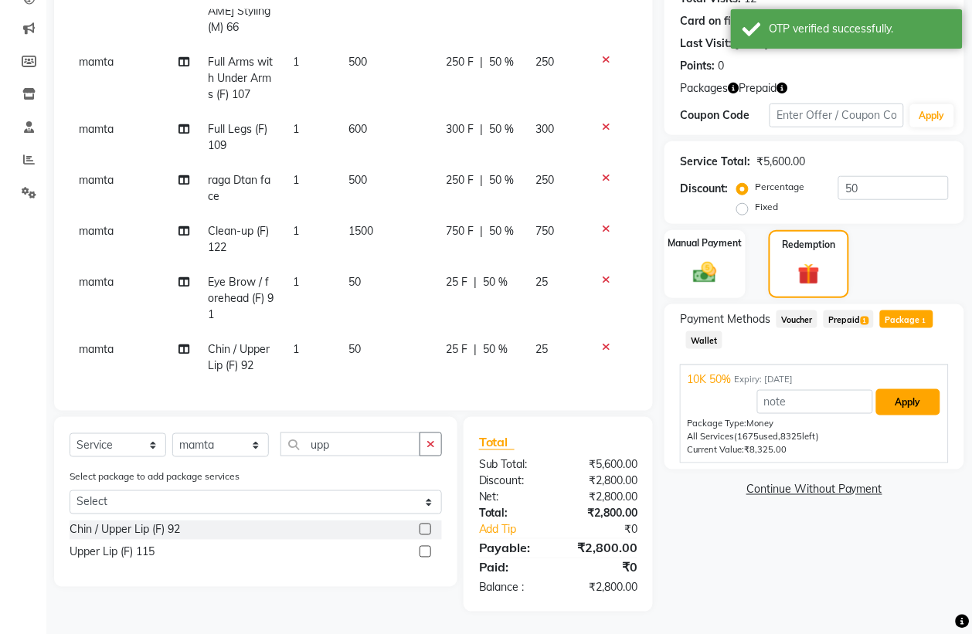
click at [893, 398] on button "Apply" at bounding box center [908, 402] width 64 height 26
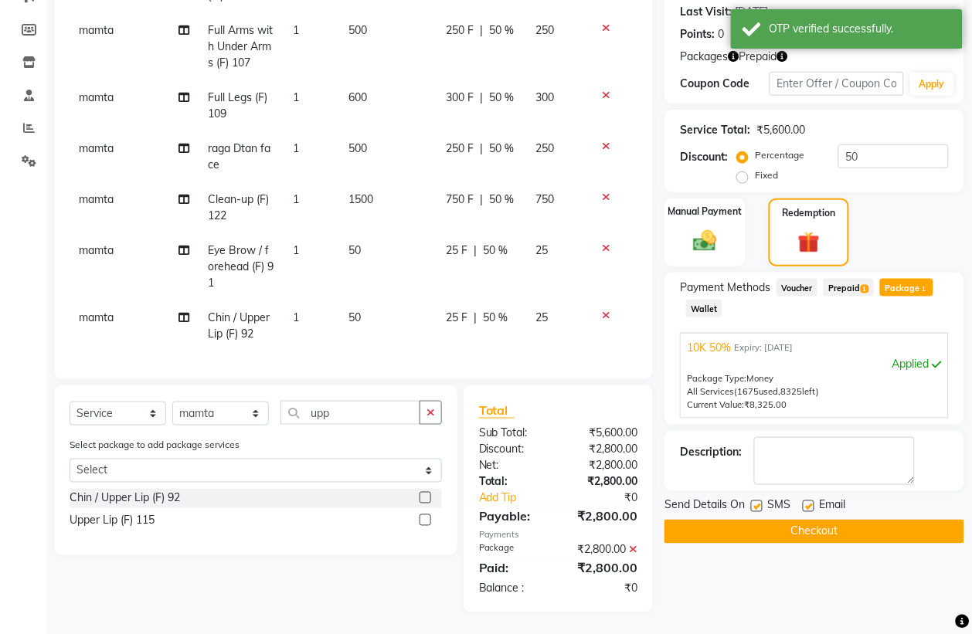
scroll to position [215, 0]
click at [758, 530] on button "Checkout" at bounding box center [815, 531] width 300 height 24
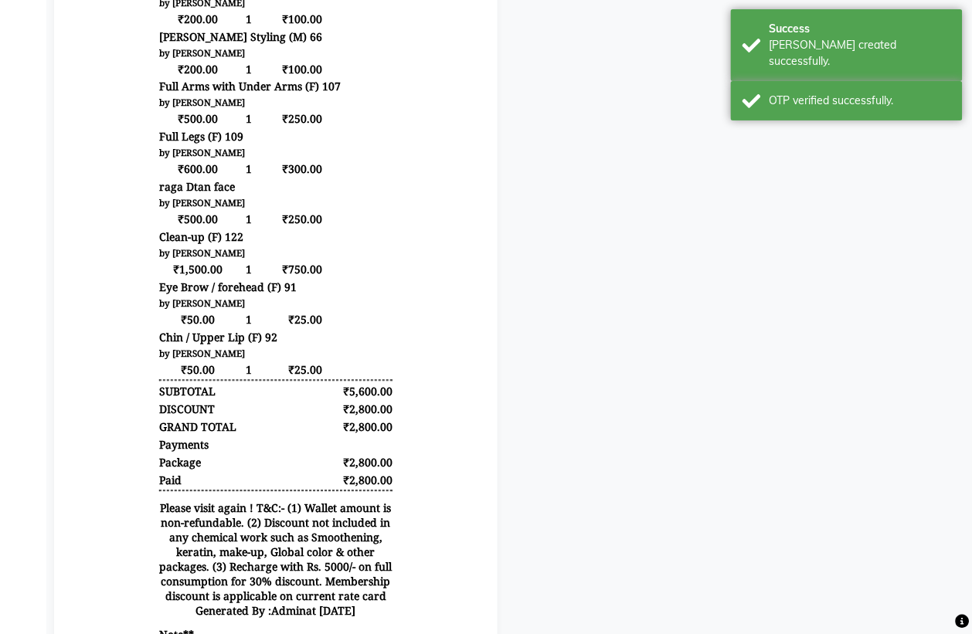
scroll to position [719, 0]
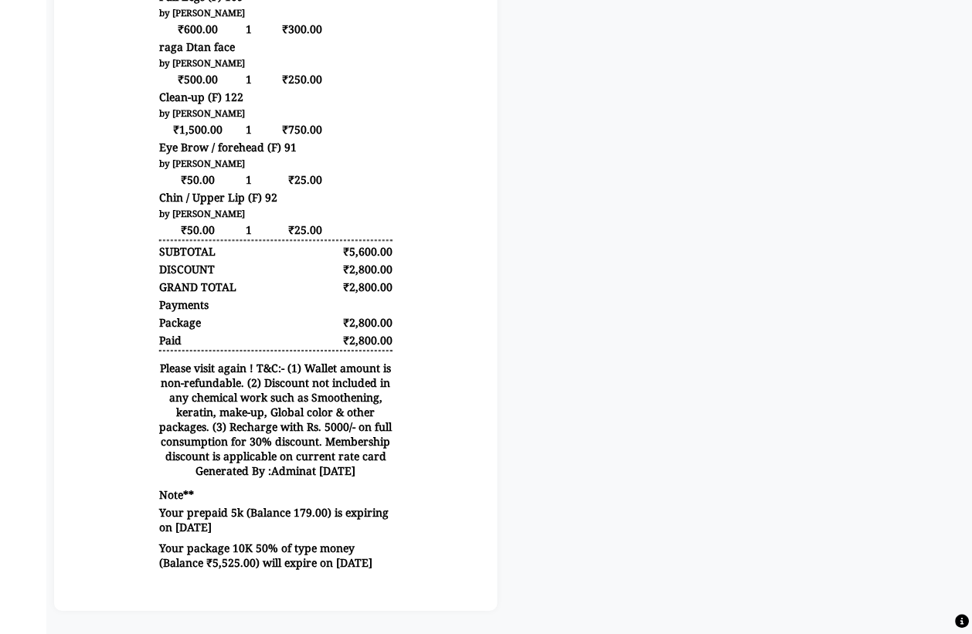
click at [503, 541] on div at bounding box center [275, 18] width 467 height 1188
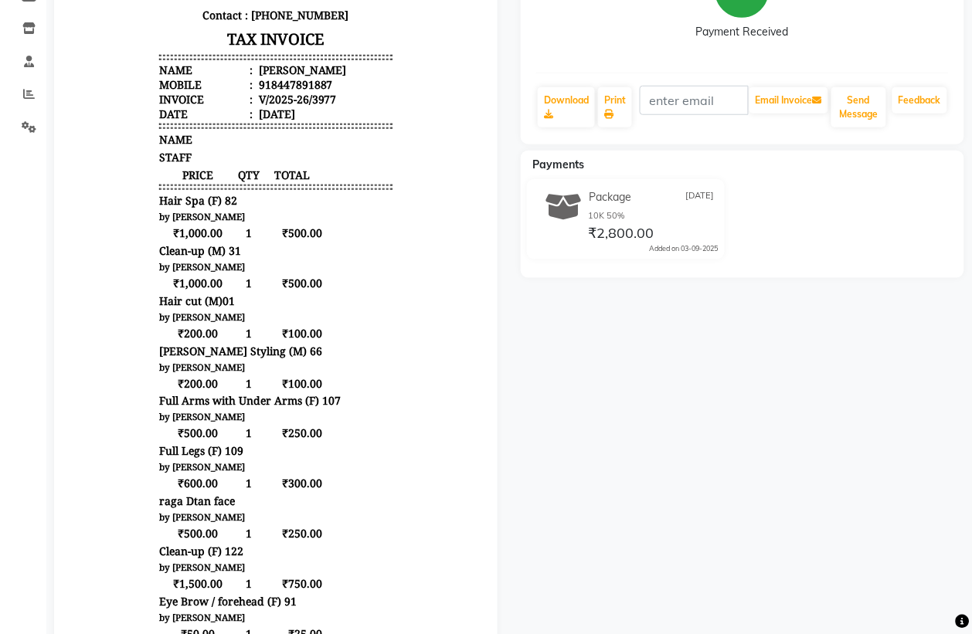
scroll to position [0, 0]
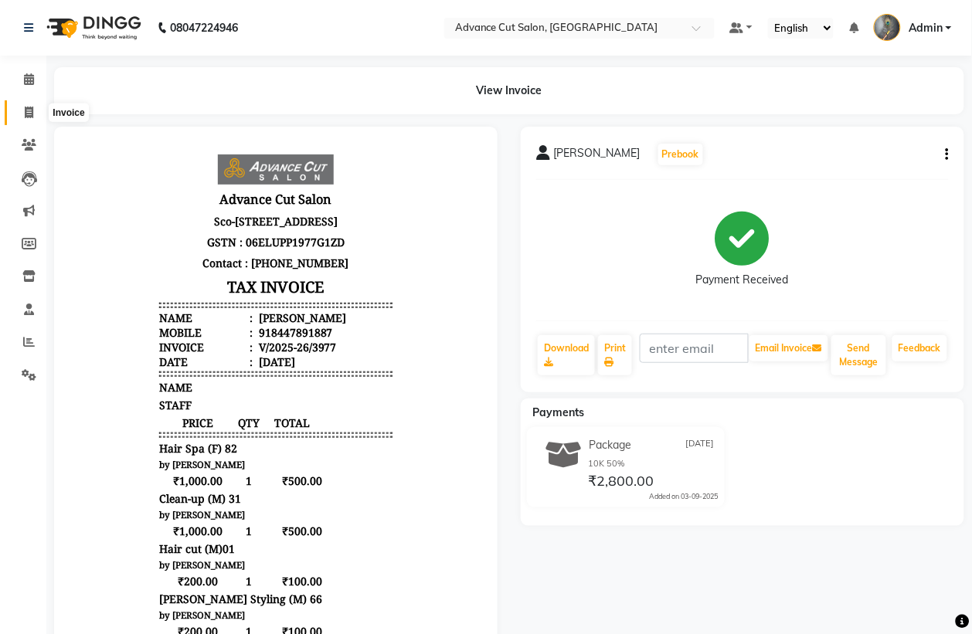
click at [29, 117] on icon at bounding box center [29, 113] width 8 height 12
select select "service"
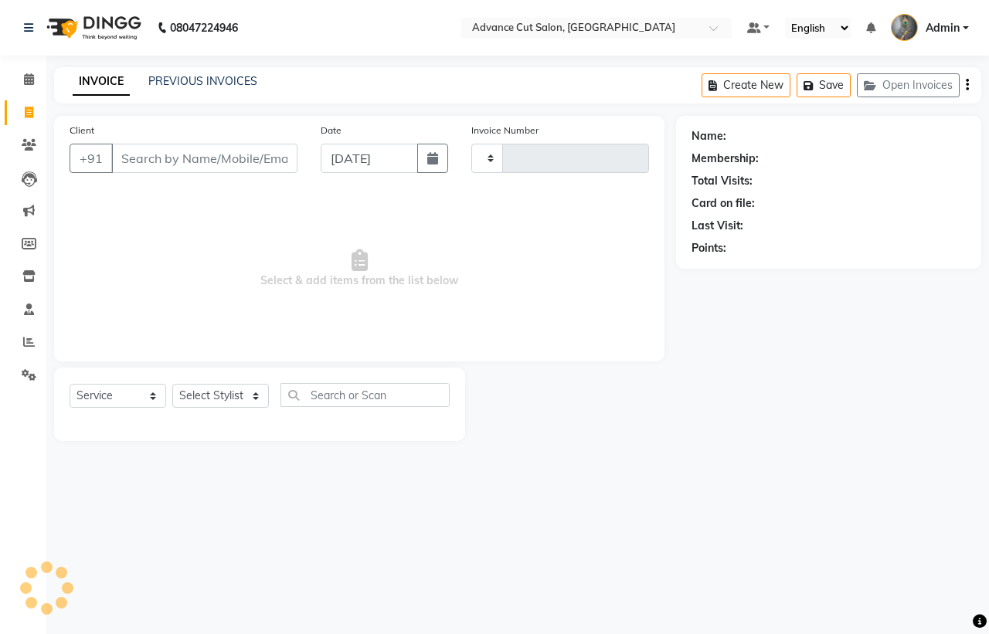
type input "3978"
select select "4939"
click at [209, 402] on select "Select Stylist" at bounding box center [220, 396] width 97 height 24
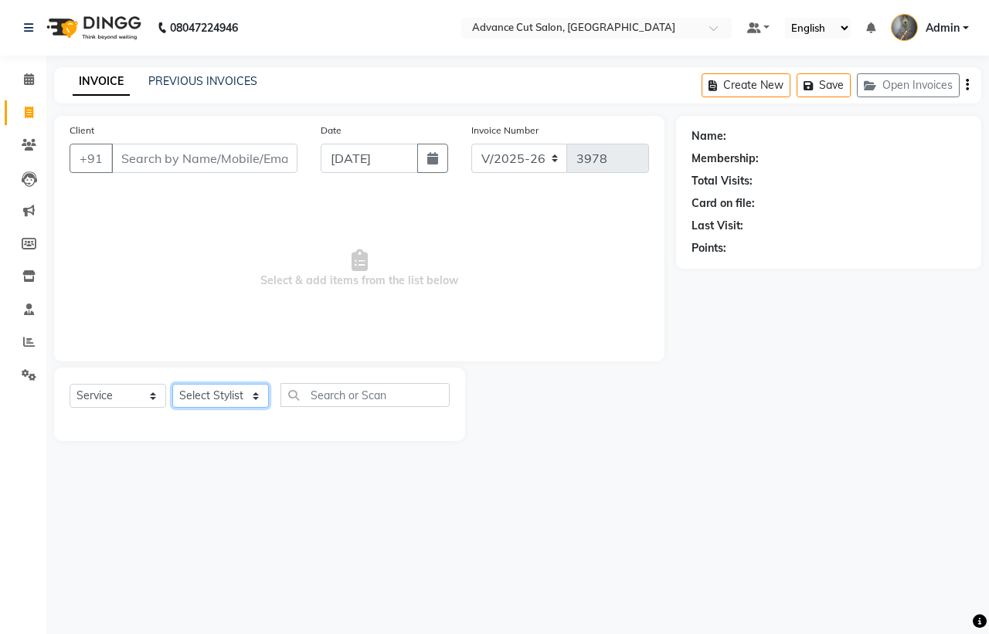
click at [209, 402] on select "Select Stylist" at bounding box center [220, 396] width 97 height 24
click at [209, 402] on select "Select Stylist Admin chahit COUNTOR [PERSON_NAME] mamta [PERSON_NAME] navi [PER…" at bounding box center [220, 396] width 97 height 24
select select "38522"
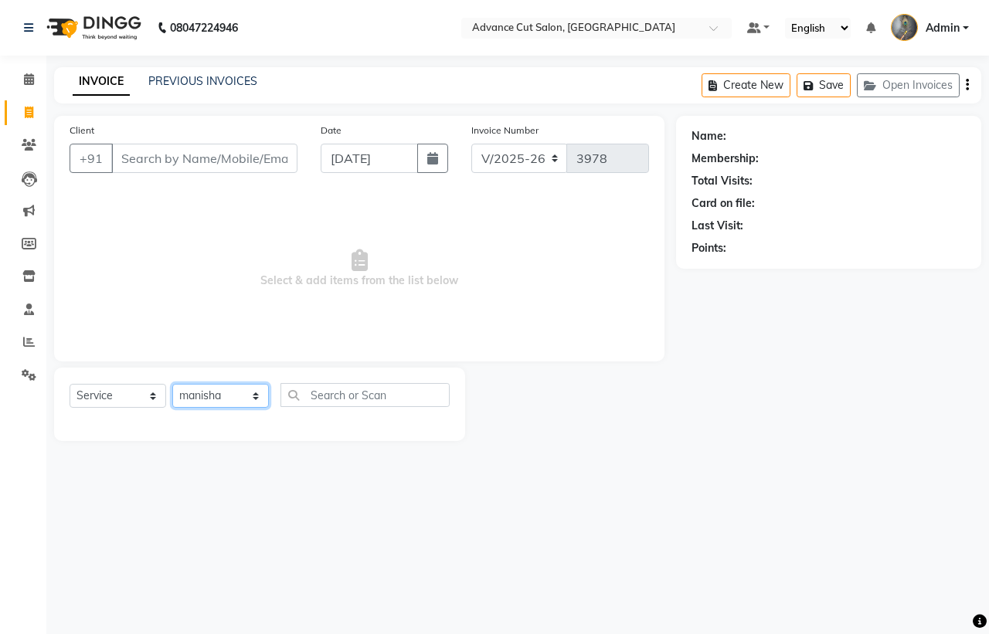
click at [172, 384] on select "Select Stylist Admin chahit COUNTOR [PERSON_NAME] mamta [PERSON_NAME] navi [PER…" at bounding box center [220, 396] width 97 height 24
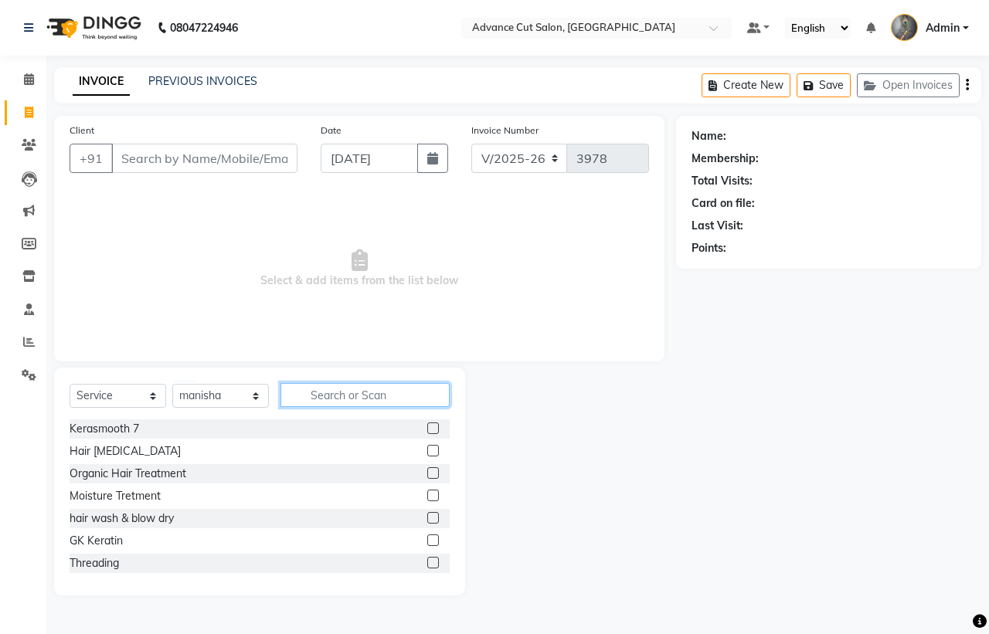
click at [308, 392] on input "text" at bounding box center [364, 395] width 169 height 24
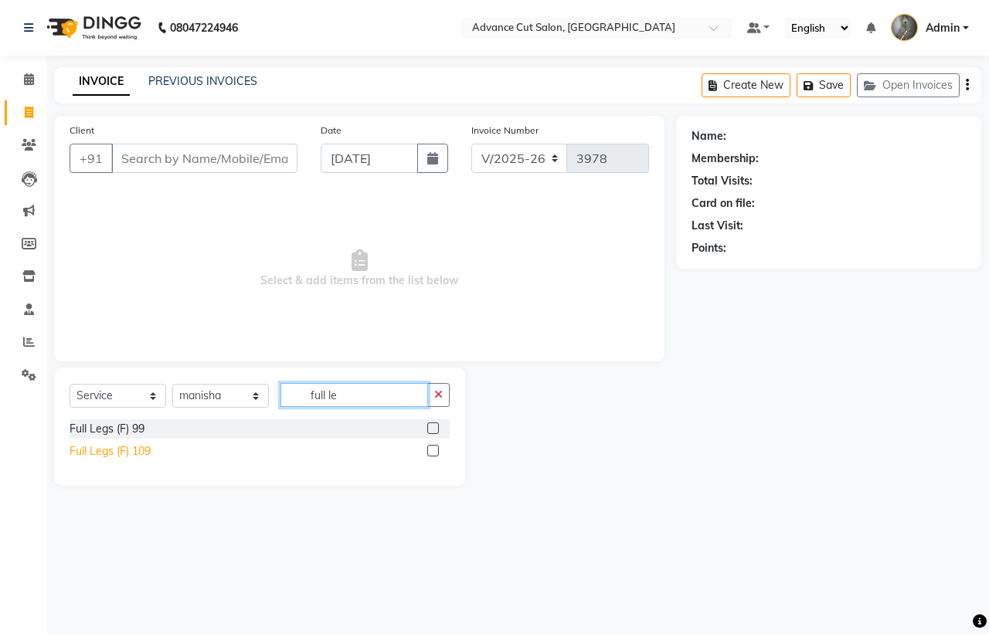
type input "full le"
click at [112, 446] on div "Full Legs (F) 109" at bounding box center [110, 452] width 81 height 16
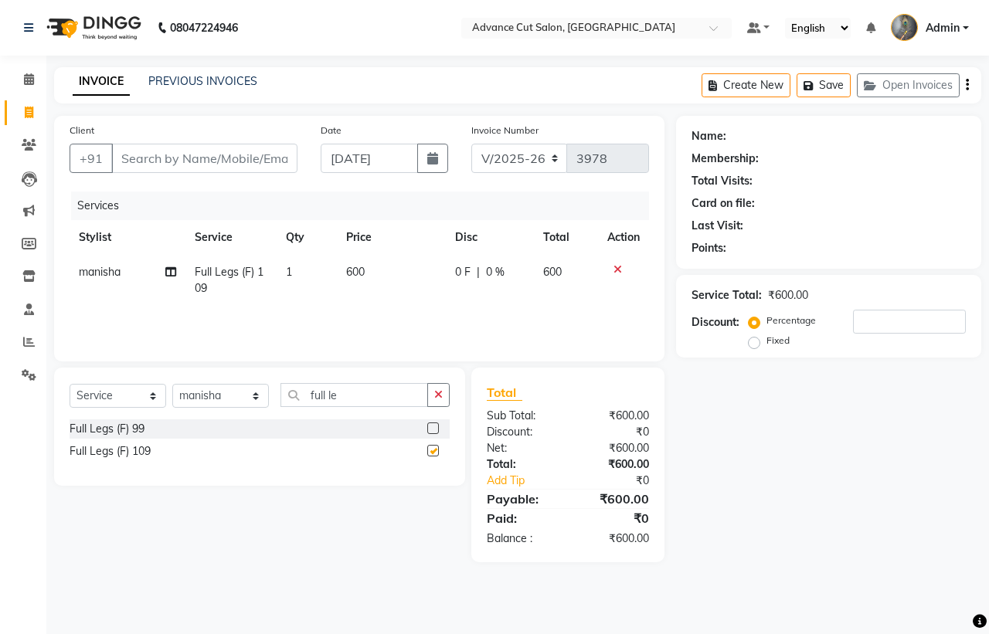
checkbox input "false"
click at [342, 398] on input "full le" at bounding box center [354, 395] width 148 height 24
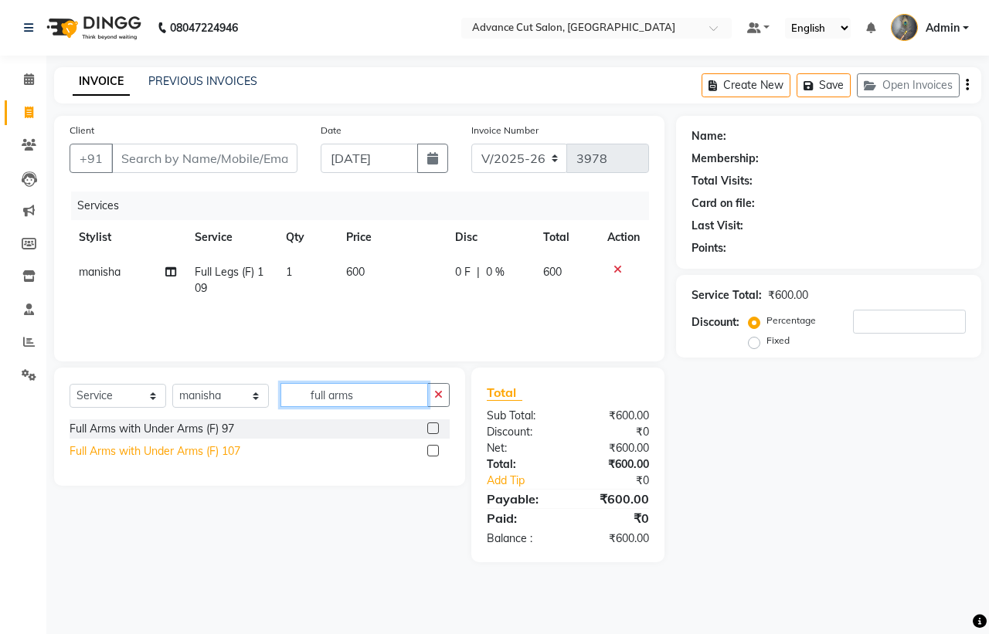
type input "full arms"
click at [206, 448] on div "Full Arms with Under Arms (F) 107" at bounding box center [155, 452] width 171 height 16
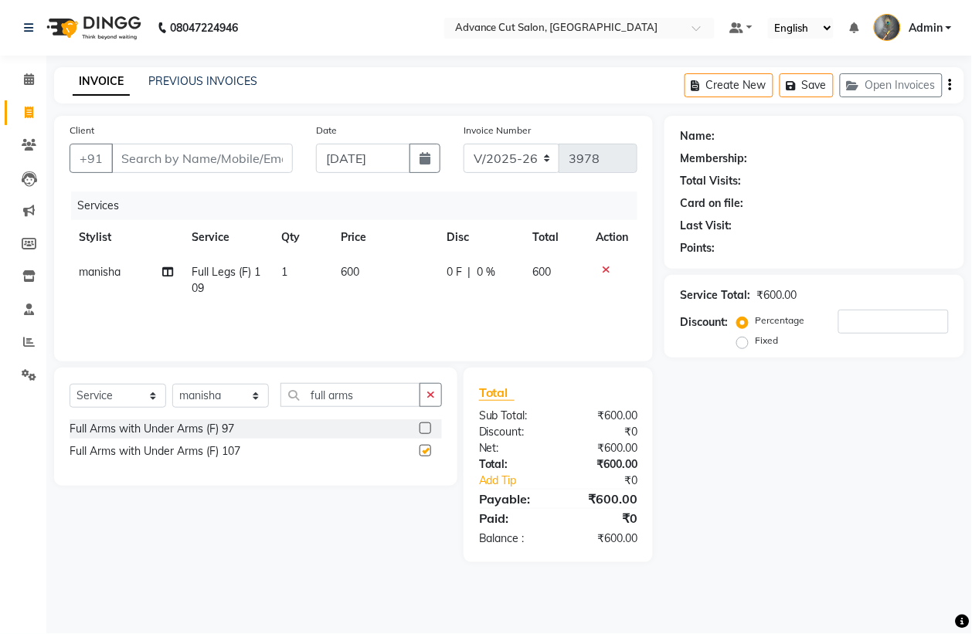
checkbox input "false"
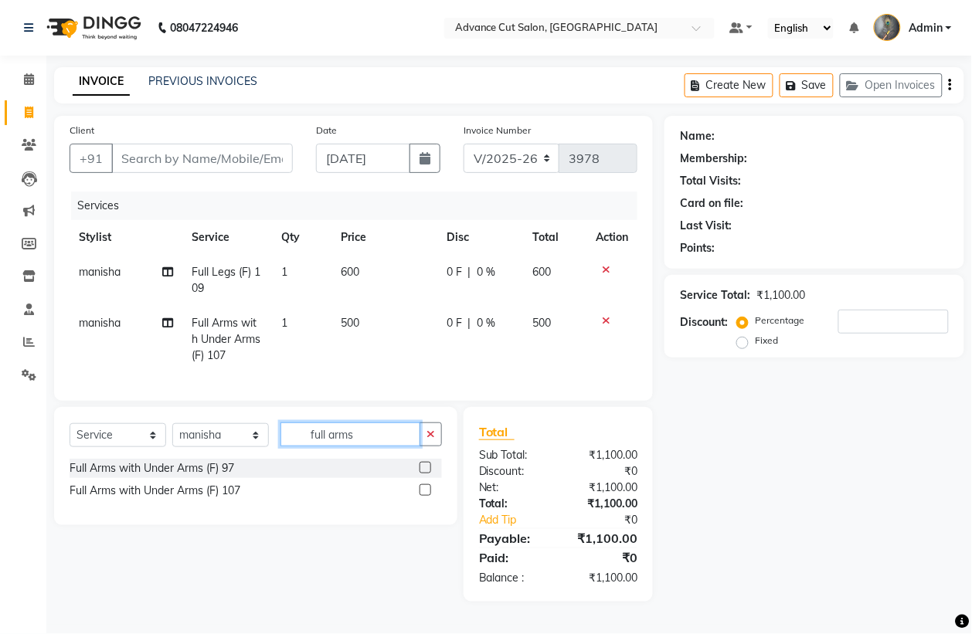
click at [360, 445] on input "full arms" at bounding box center [350, 435] width 140 height 24
type input "eye"
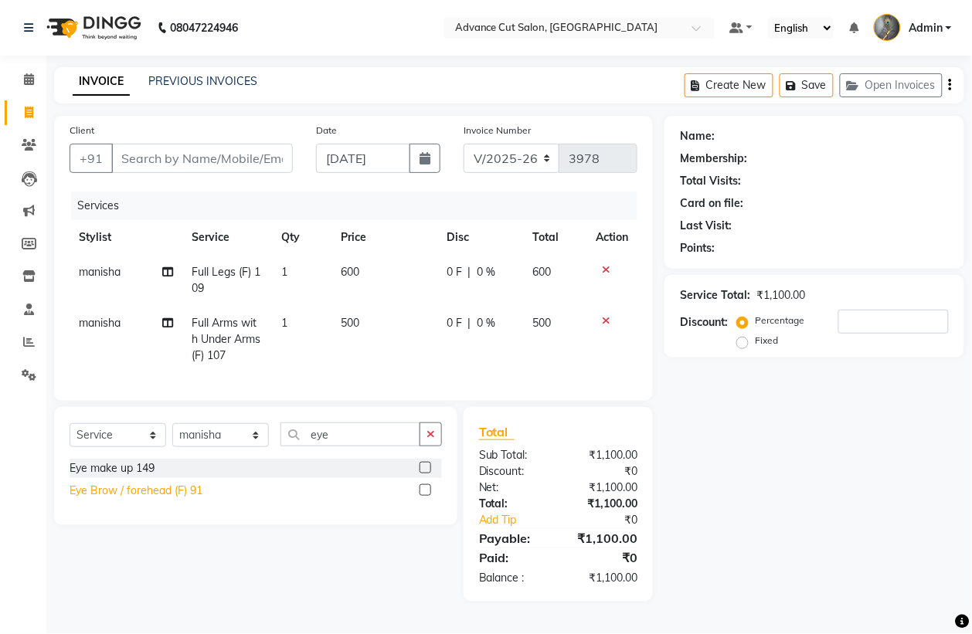
click at [168, 499] on div "Eye Brow / forehead (F) 91" at bounding box center [136, 491] width 133 height 16
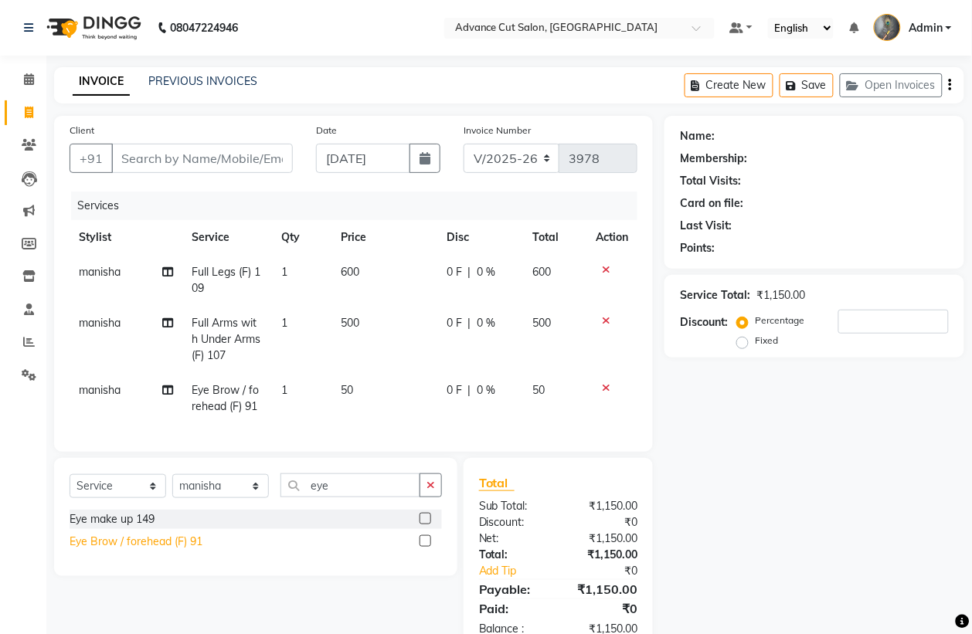
click at [145, 550] on div "Eye Brow / forehead (F) 91" at bounding box center [136, 542] width 133 height 16
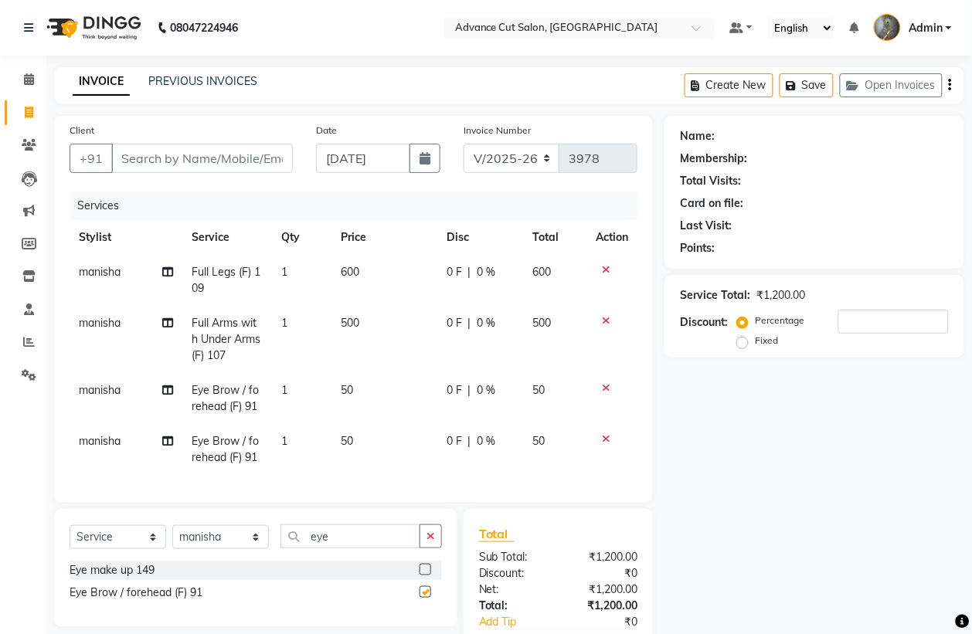
checkbox input "false"
click at [334, 549] on input "eye" at bounding box center [350, 537] width 140 height 24
type input "upp"
click at [132, 601] on div "Upper Lip (F) 115" at bounding box center [112, 593] width 85 height 16
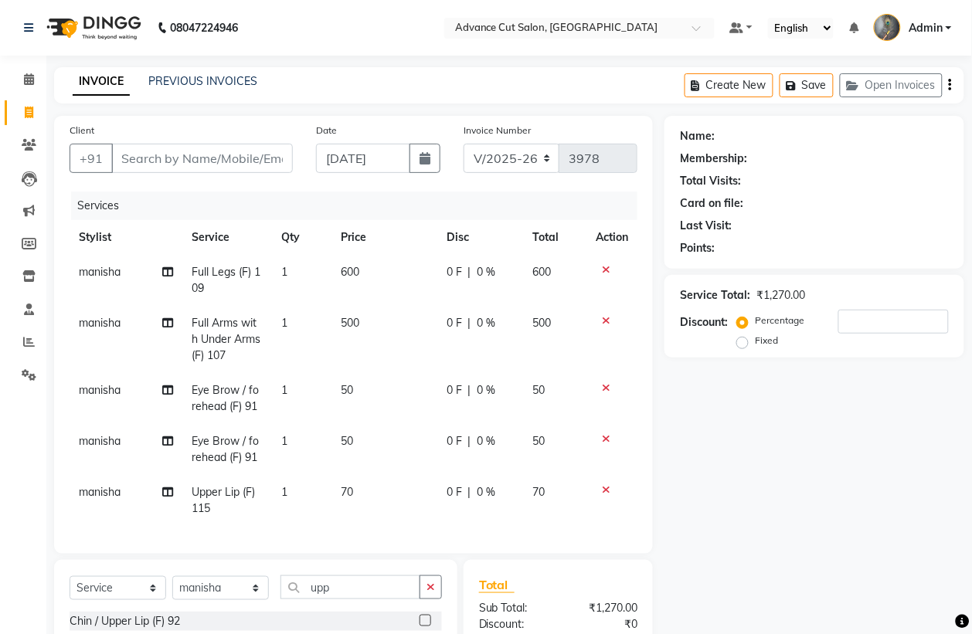
checkbox input "false"
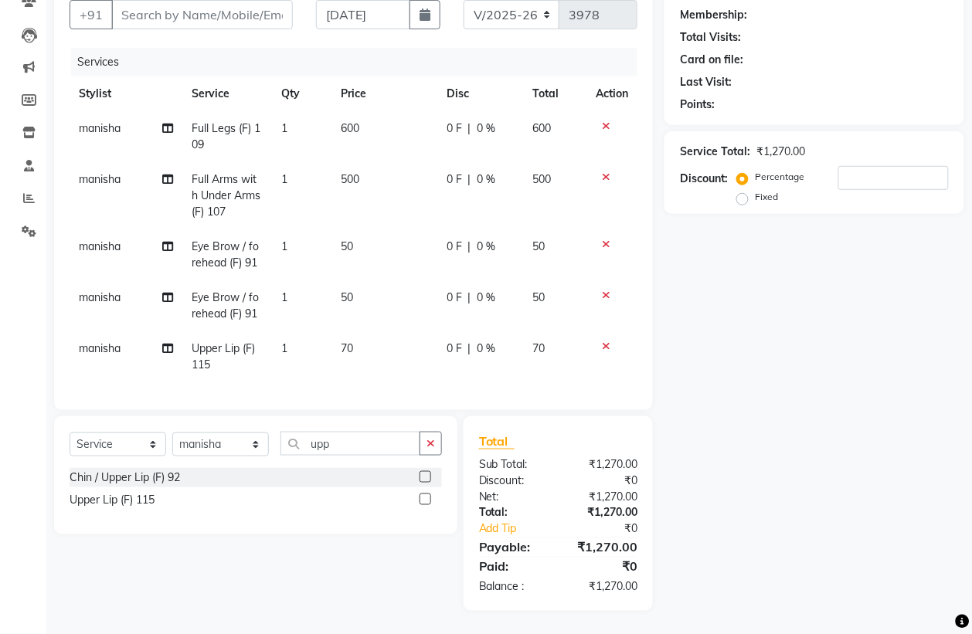
scroll to position [159, 0]
click at [335, 444] on input "upp" at bounding box center [350, 444] width 140 height 24
type input "chi"
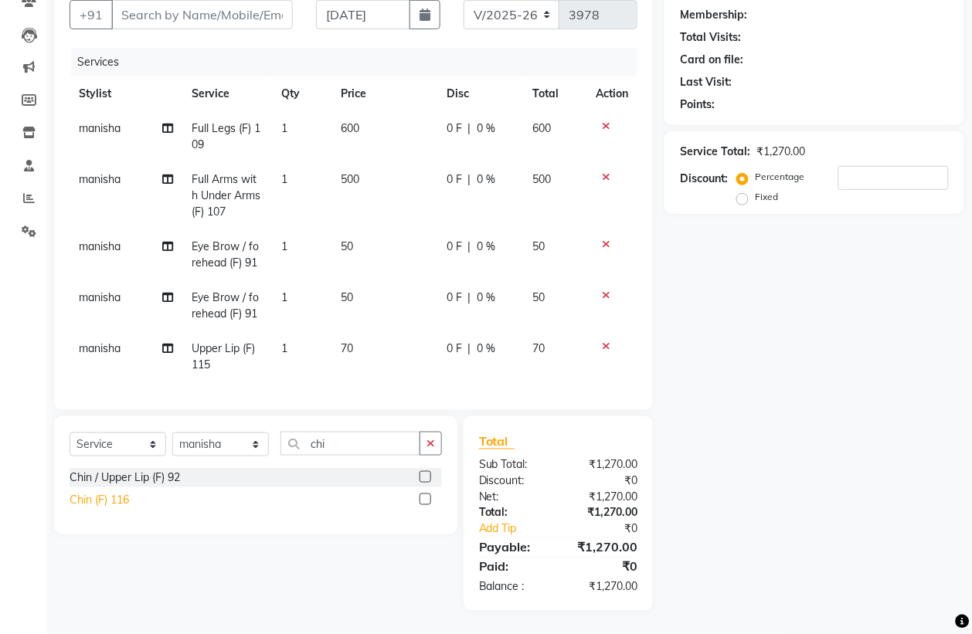
click at [98, 497] on div "Chin (F) 116" at bounding box center [99, 500] width 59 height 16
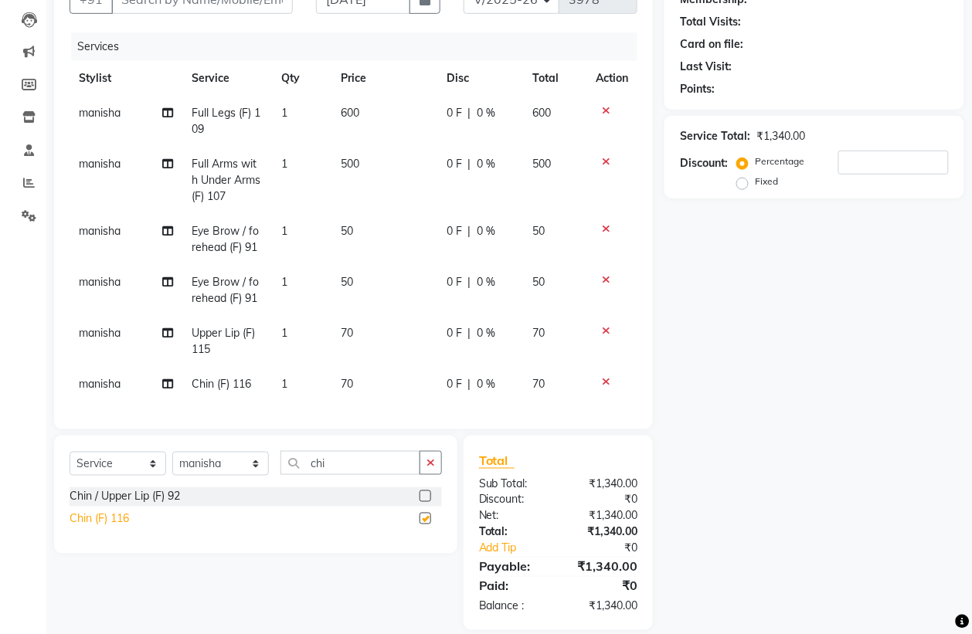
checkbox input "false"
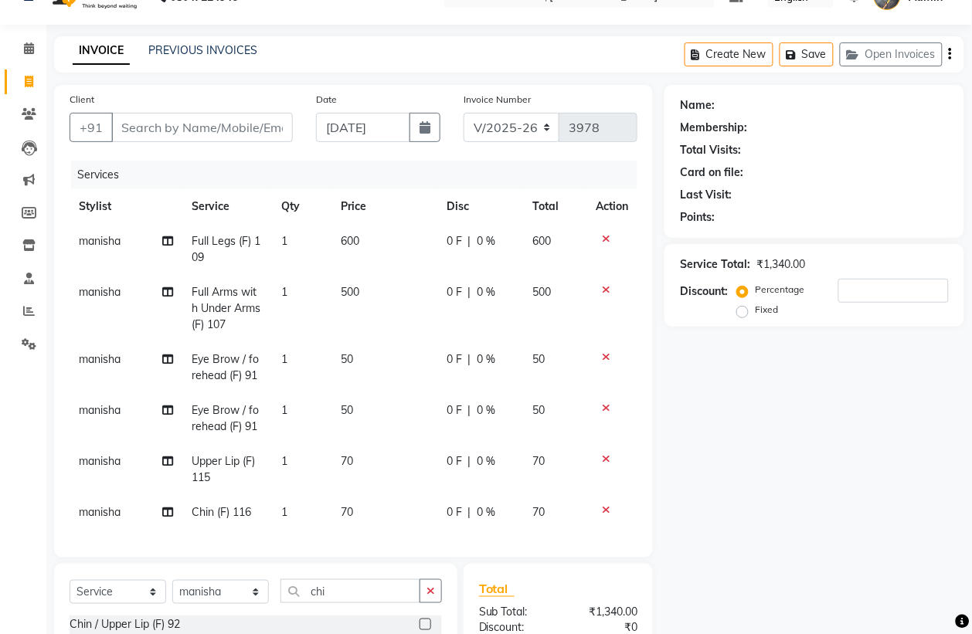
scroll to position [0, 0]
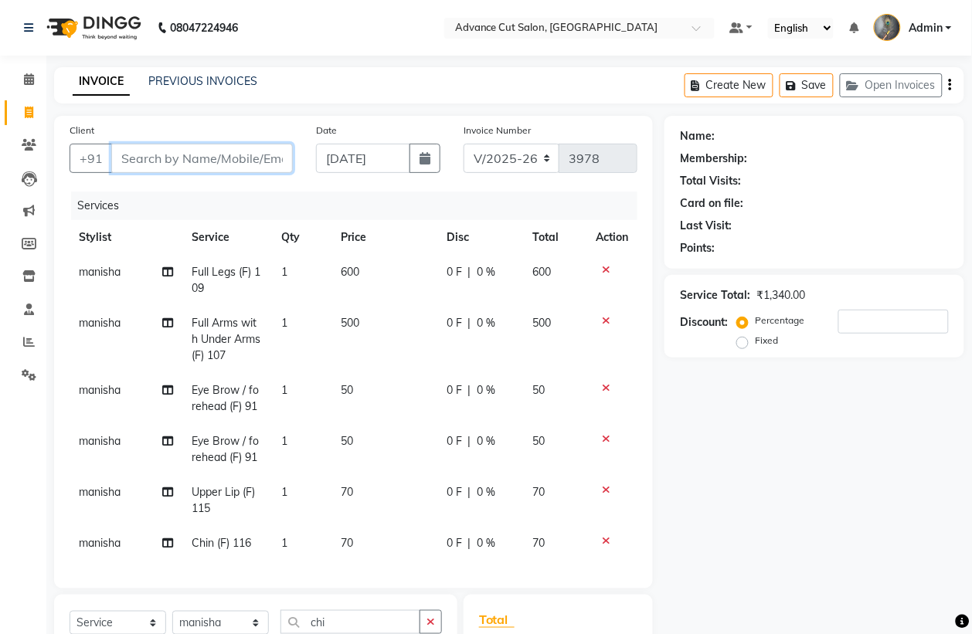
click at [162, 158] on input "Client" at bounding box center [202, 158] width 182 height 29
type input "9"
type input "0"
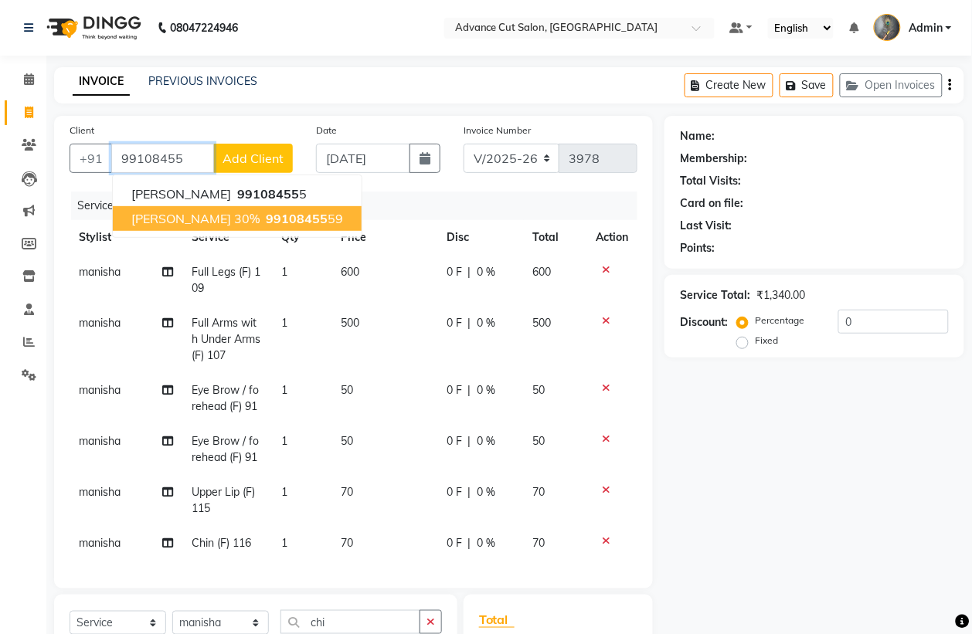
click at [184, 226] on button "[PERSON_NAME] 30% 99108455 59" at bounding box center [237, 218] width 249 height 25
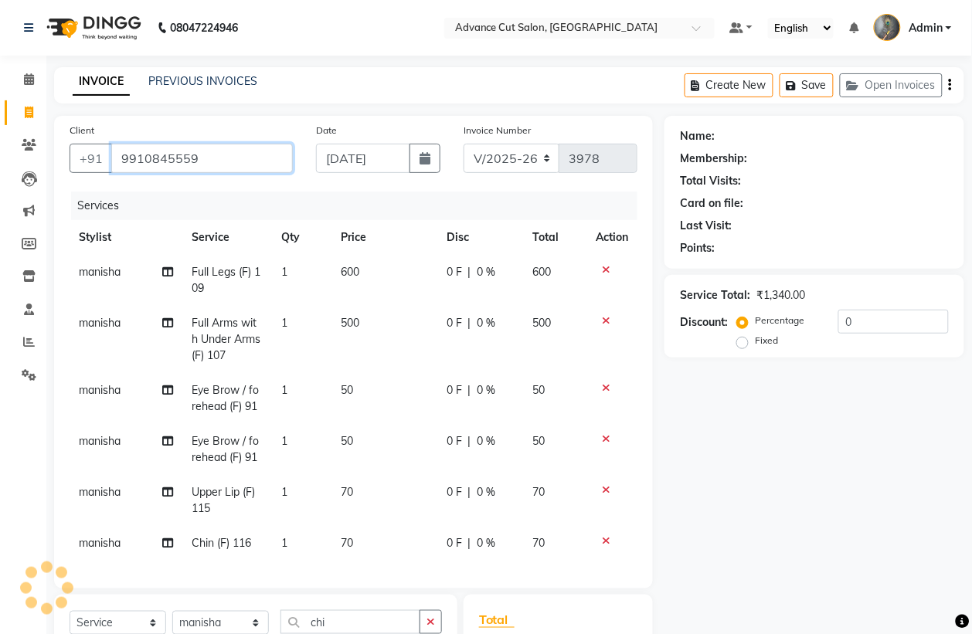
type input "9910845559"
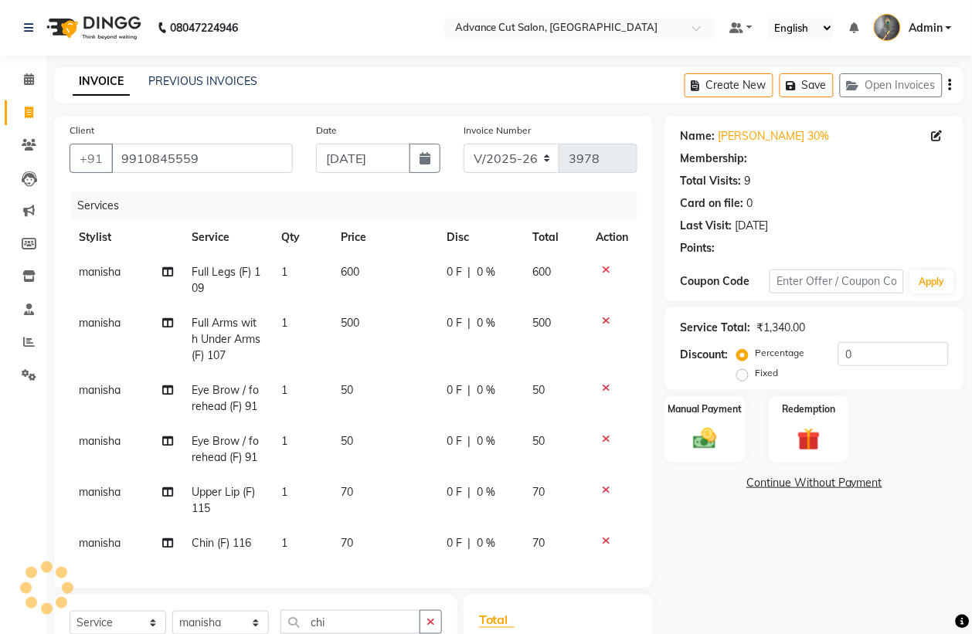
scroll to position [43, 0]
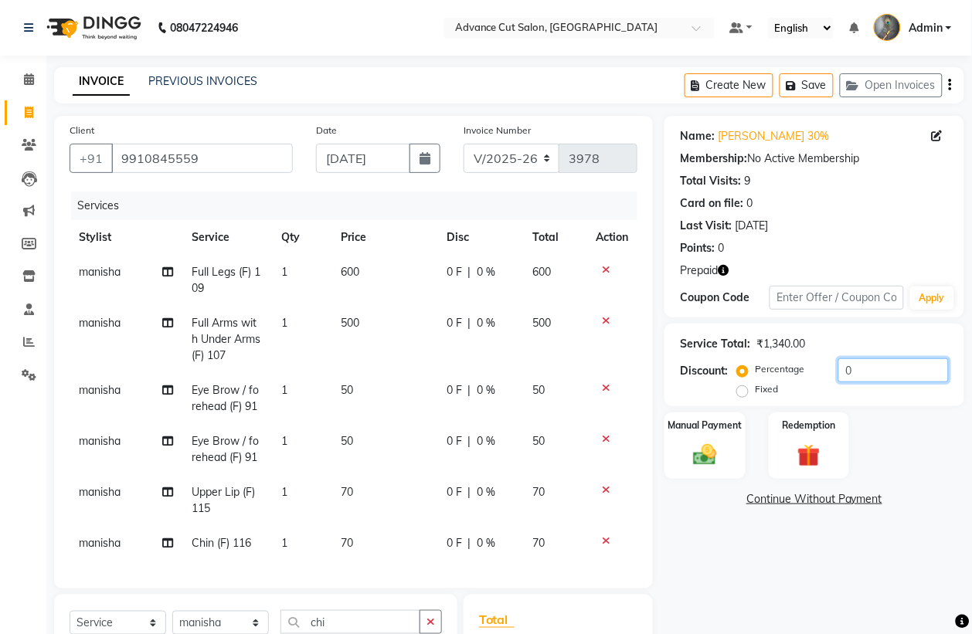
click at [838, 377] on input "0" at bounding box center [893, 371] width 110 height 24
type input "30"
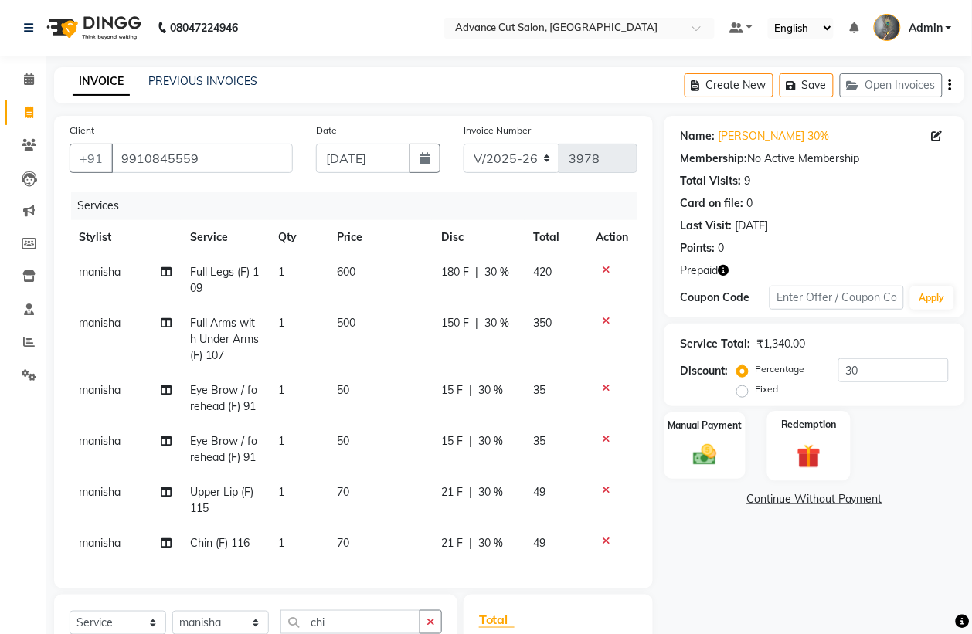
click at [817, 441] on img at bounding box center [809, 455] width 39 height 29
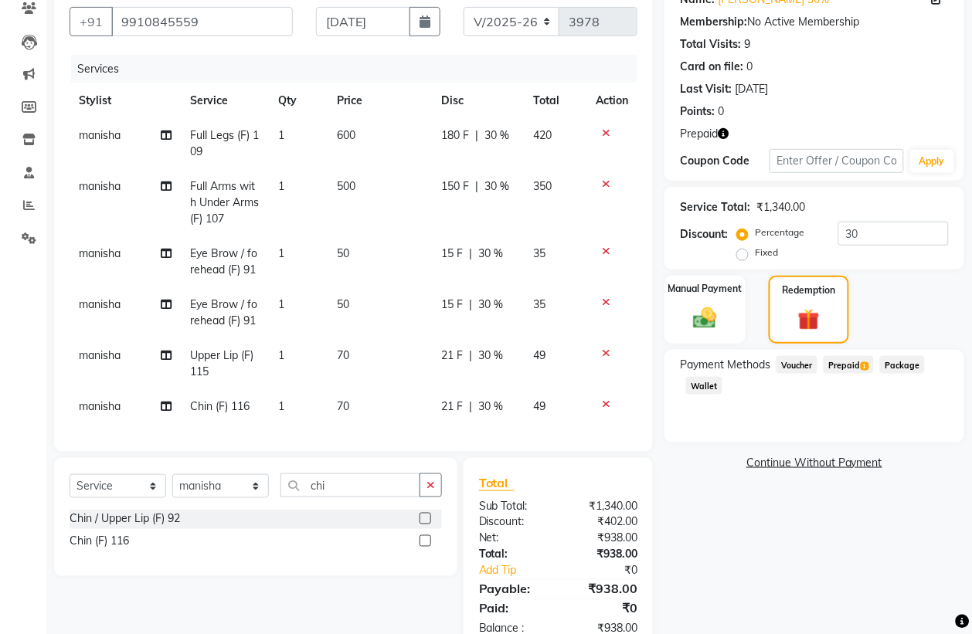
scroll to position [86, 0]
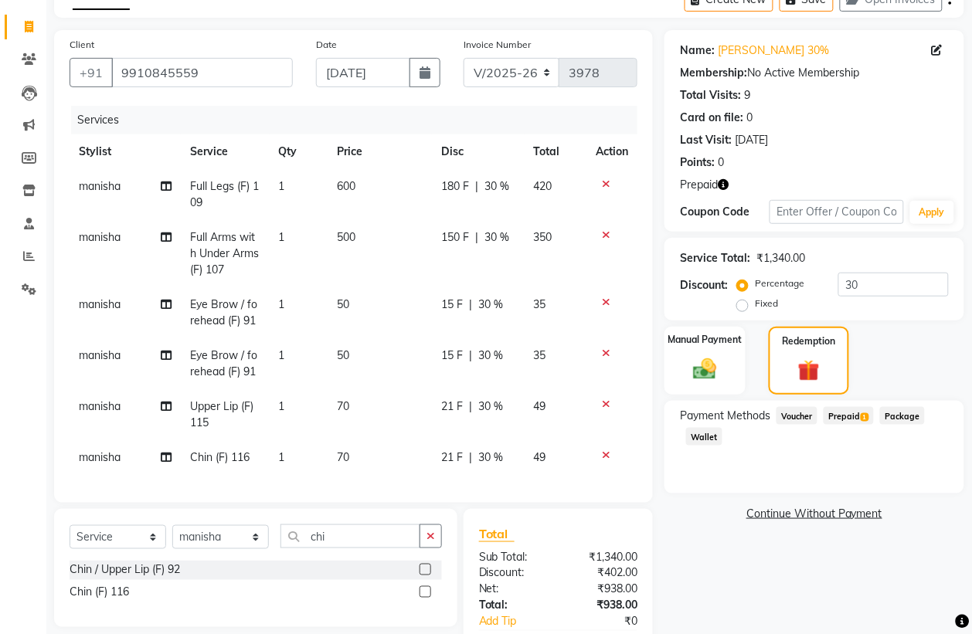
click at [850, 423] on span "Prepaid 1" at bounding box center [849, 416] width 50 height 18
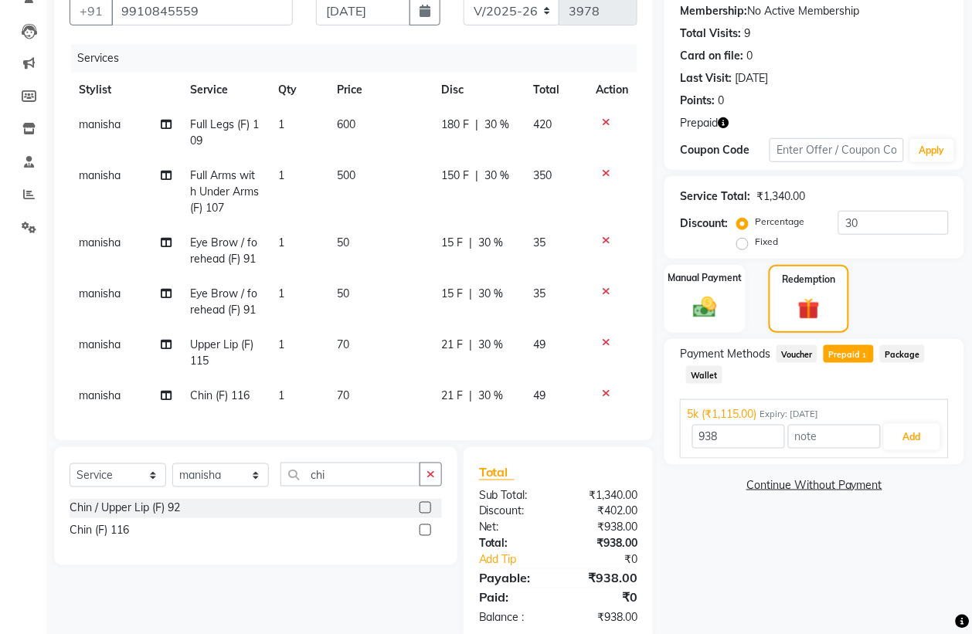
scroll to position [182, 0]
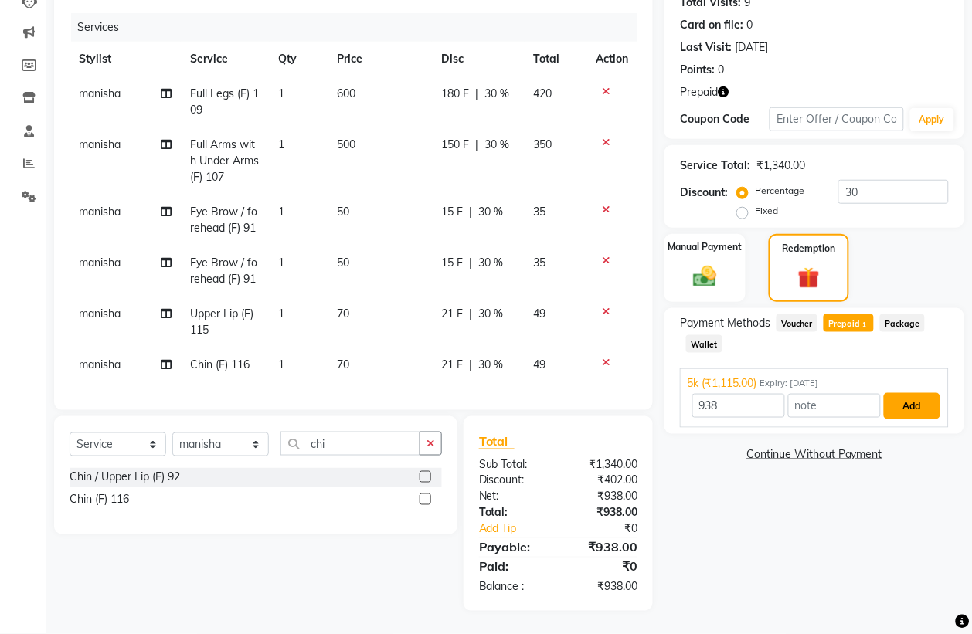
click at [903, 404] on button "Add" at bounding box center [912, 406] width 56 height 26
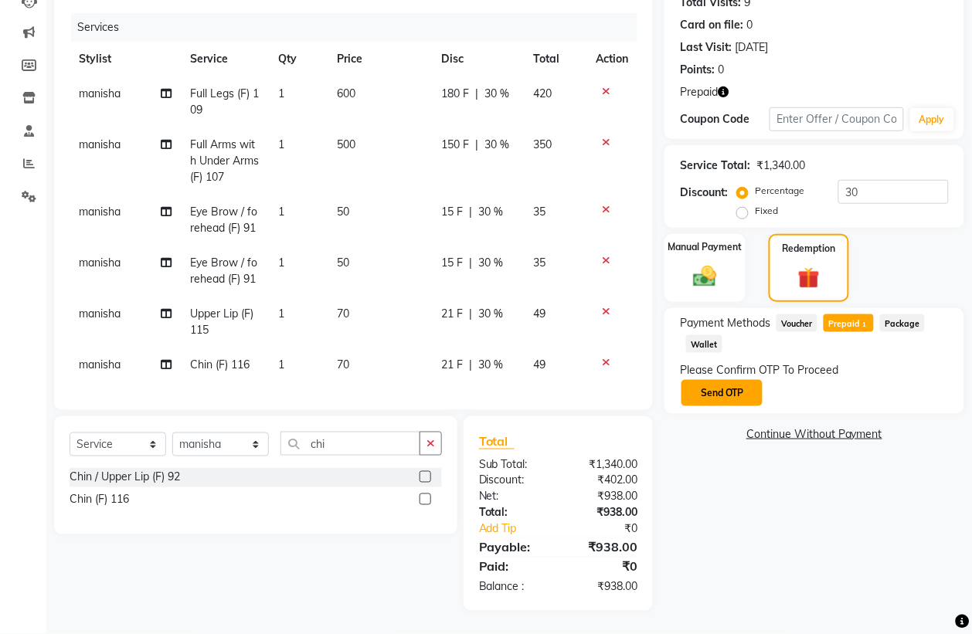
click at [711, 394] on button "Send OTP" at bounding box center [722, 393] width 81 height 26
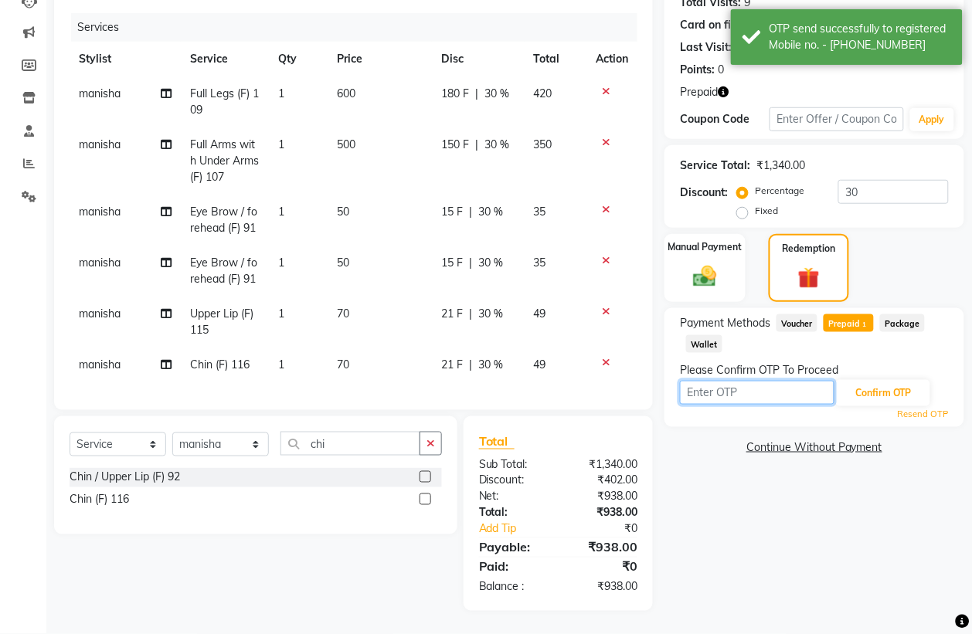
click at [711, 394] on input "text" at bounding box center [757, 393] width 155 height 24
click at [699, 391] on input "text" at bounding box center [757, 393] width 155 height 24
type input "3"
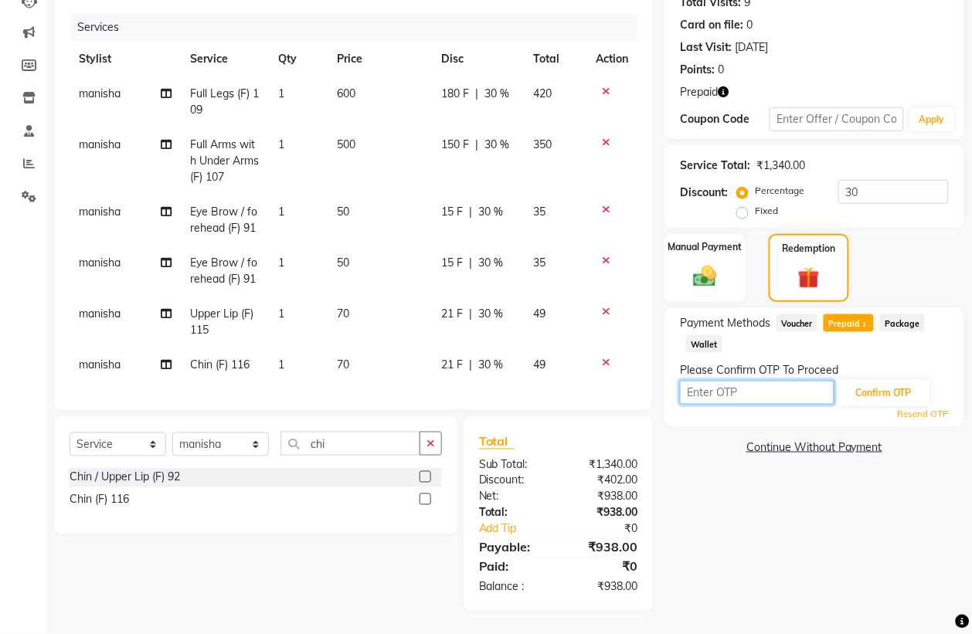
click at [709, 399] on input "text" at bounding box center [757, 393] width 155 height 24
type input "5312"
click at [858, 386] on button "Confirm OTP" at bounding box center [883, 393] width 94 height 26
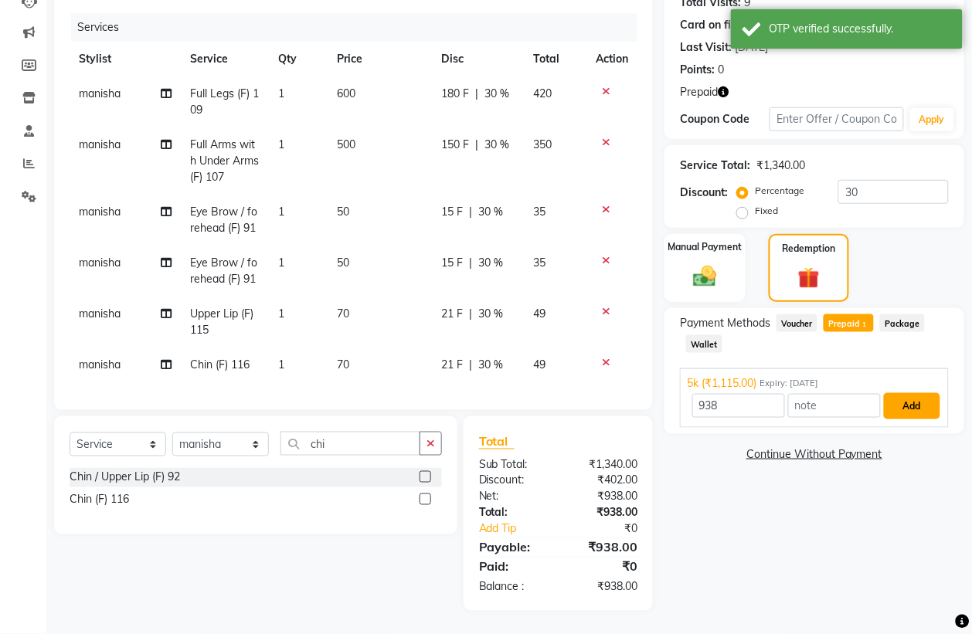
click at [906, 396] on button "Add" at bounding box center [912, 406] width 56 height 26
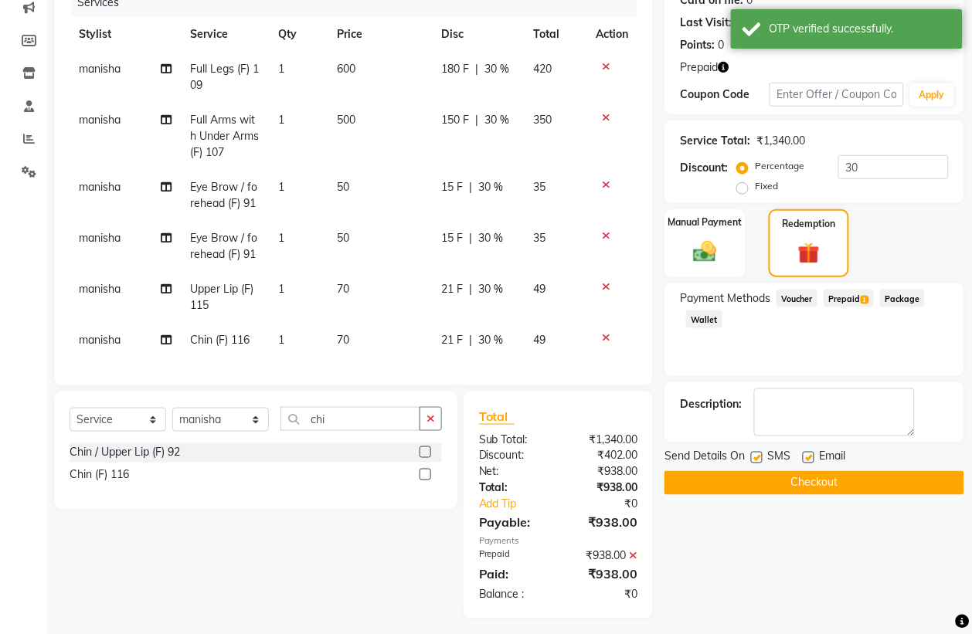
scroll to position [215, 0]
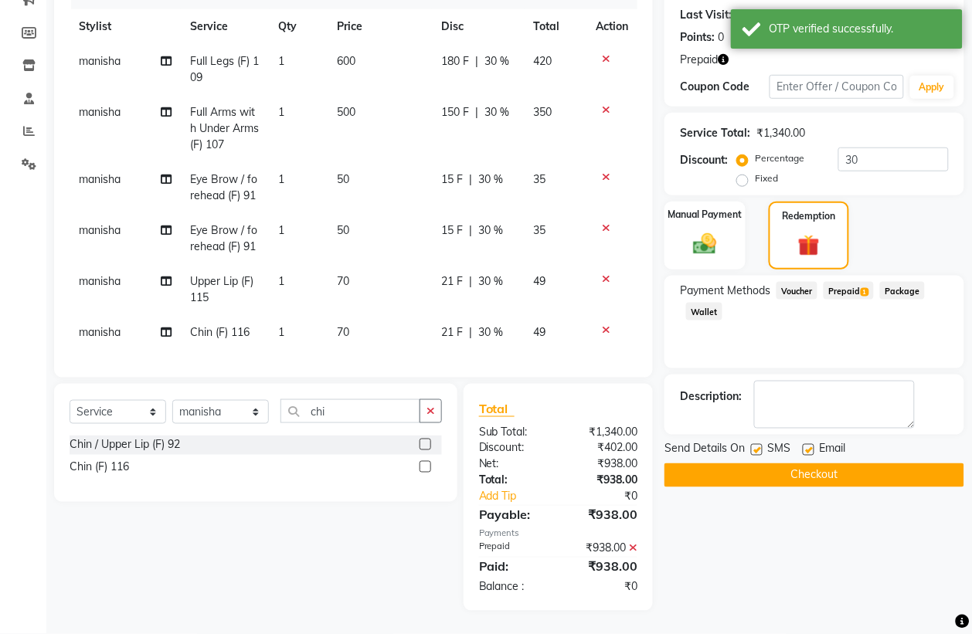
click at [793, 467] on button "Checkout" at bounding box center [815, 476] width 300 height 24
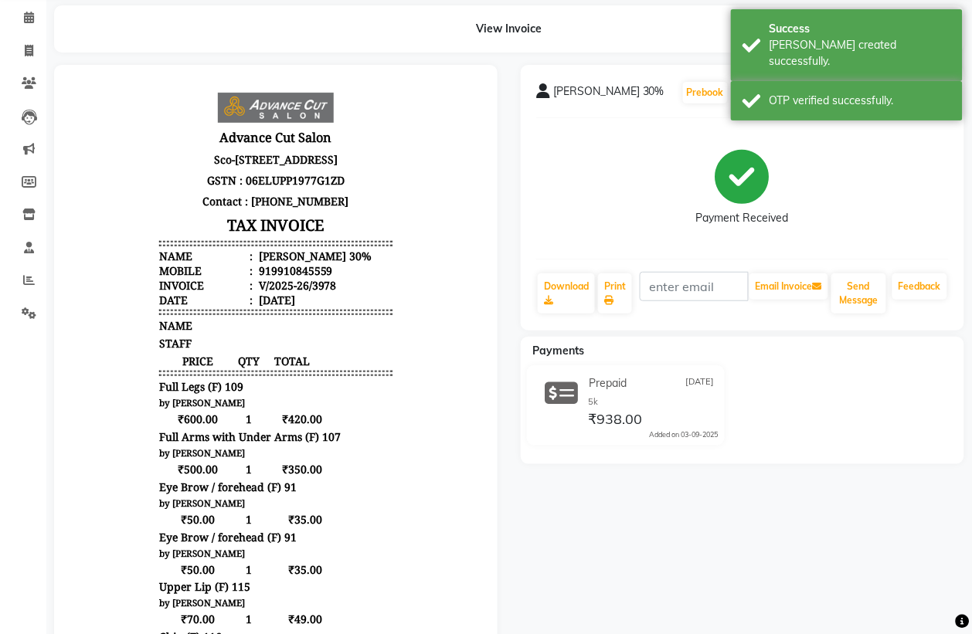
scroll to position [97, 0]
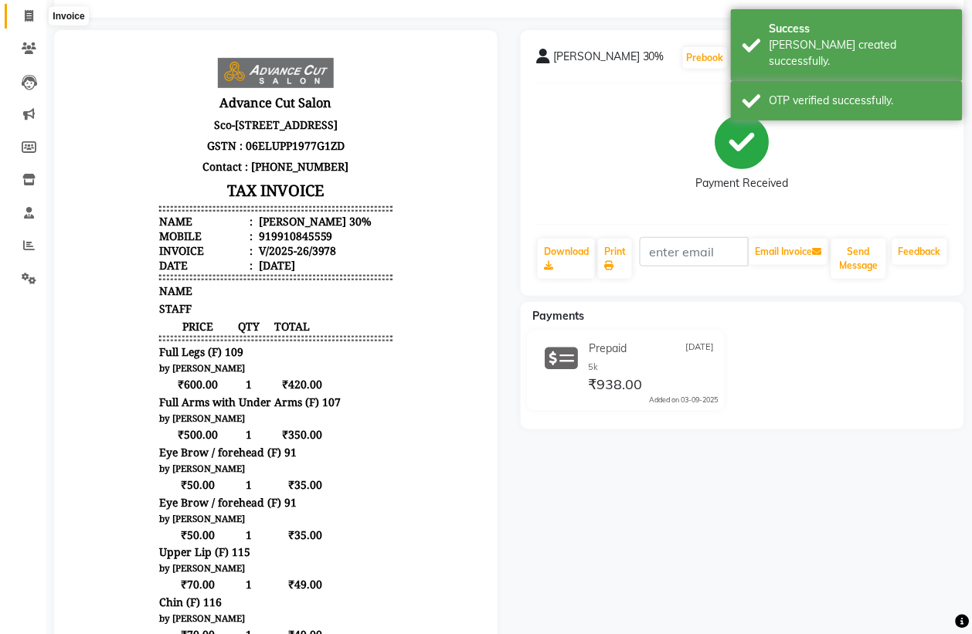
click at [36, 15] on span at bounding box center [28, 17] width 27 height 18
select select "service"
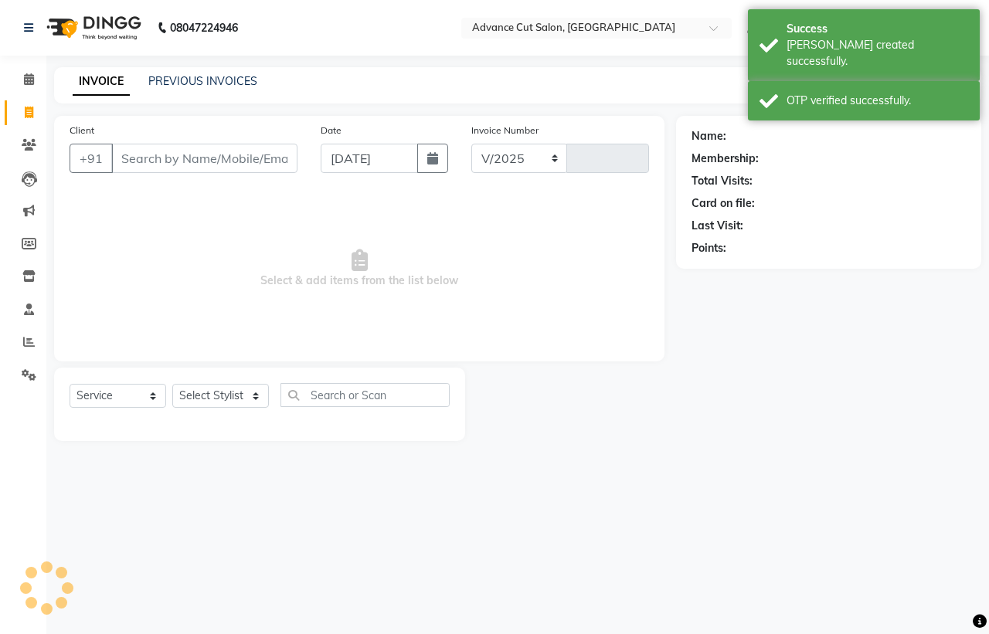
select select "4939"
type input "3979"
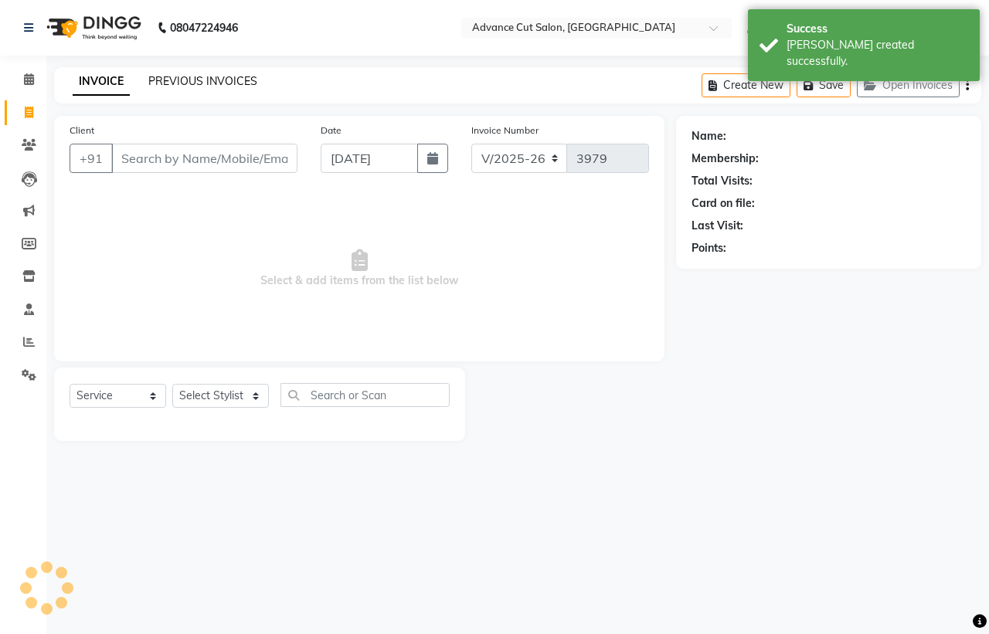
click at [180, 75] on link "PREVIOUS INVOICES" at bounding box center [202, 81] width 109 height 14
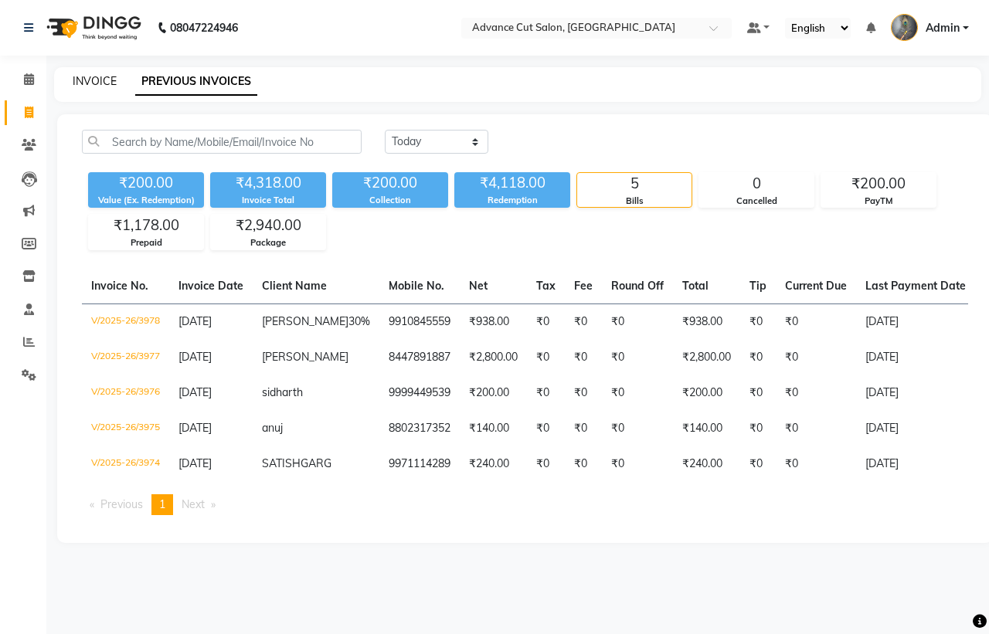
click at [80, 77] on link "INVOICE" at bounding box center [95, 81] width 44 height 14
select select "service"
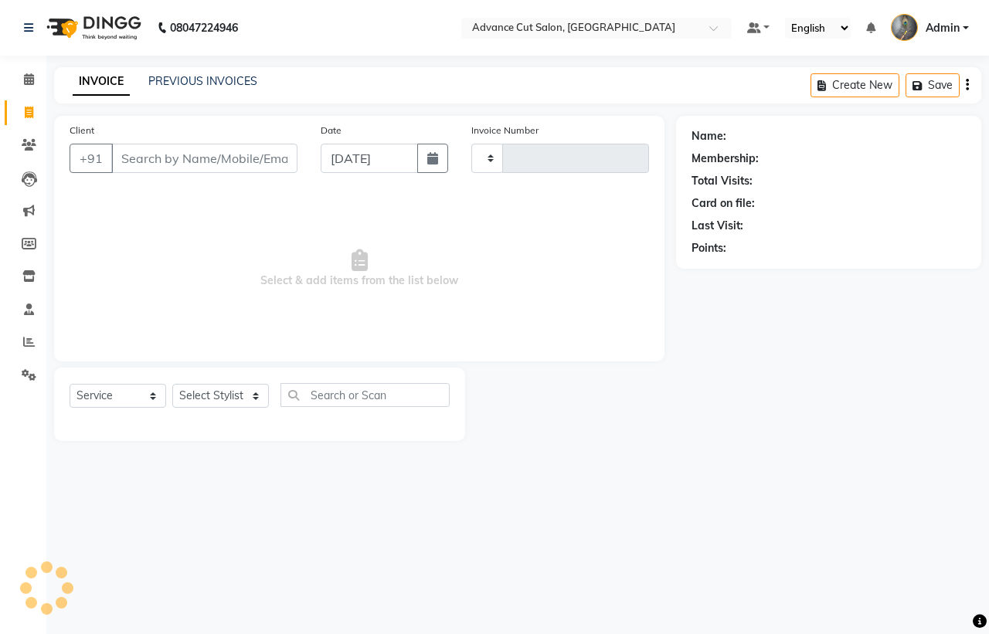
type input "3979"
select select "4939"
